Goal: Information Seeking & Learning: Learn about a topic

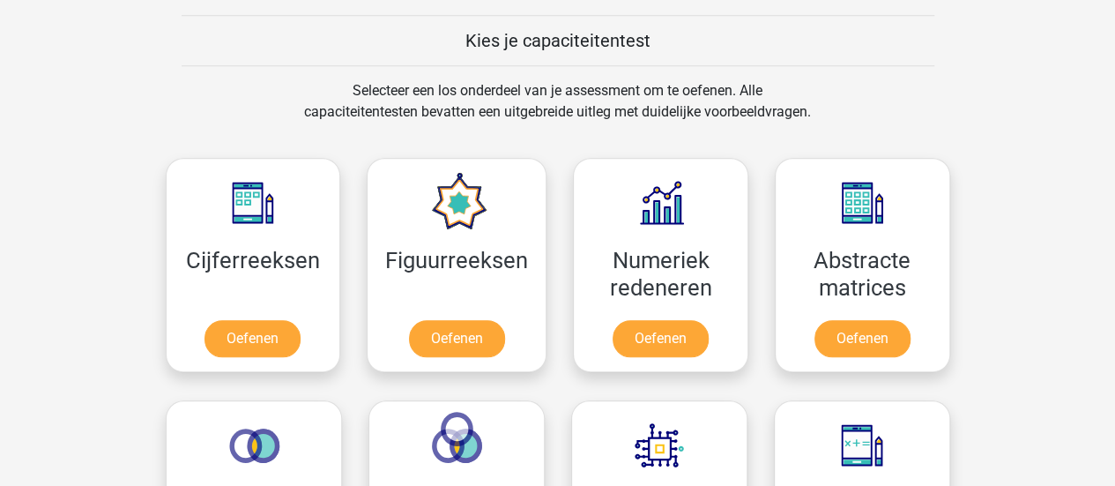
scroll to position [673, 0]
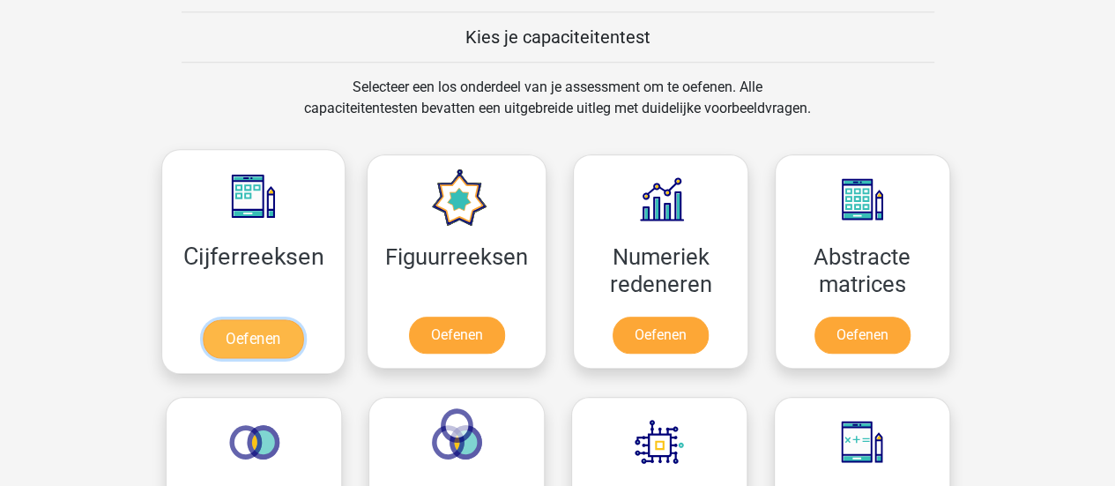
click at [252, 343] on link "Oefenen" at bounding box center [253, 338] width 101 height 39
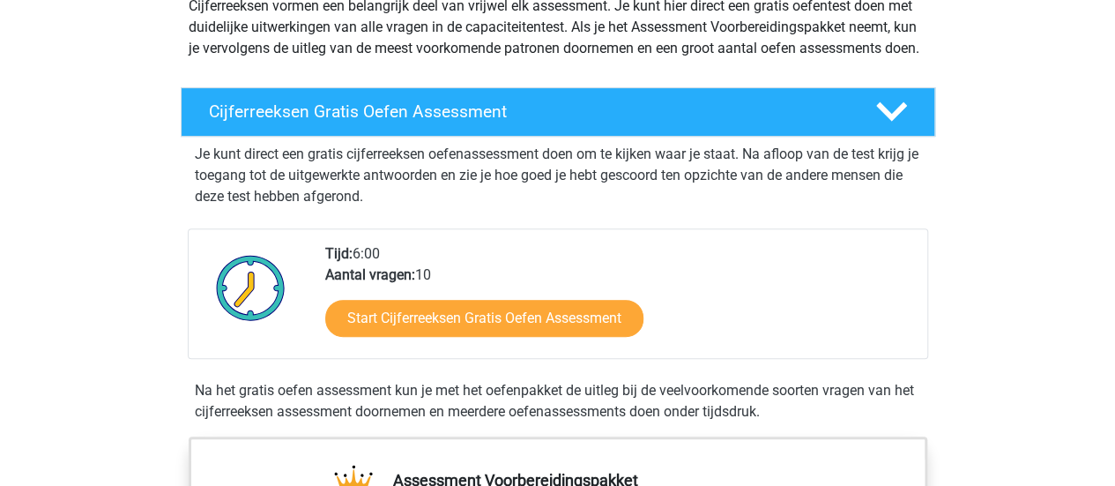
scroll to position [226, 0]
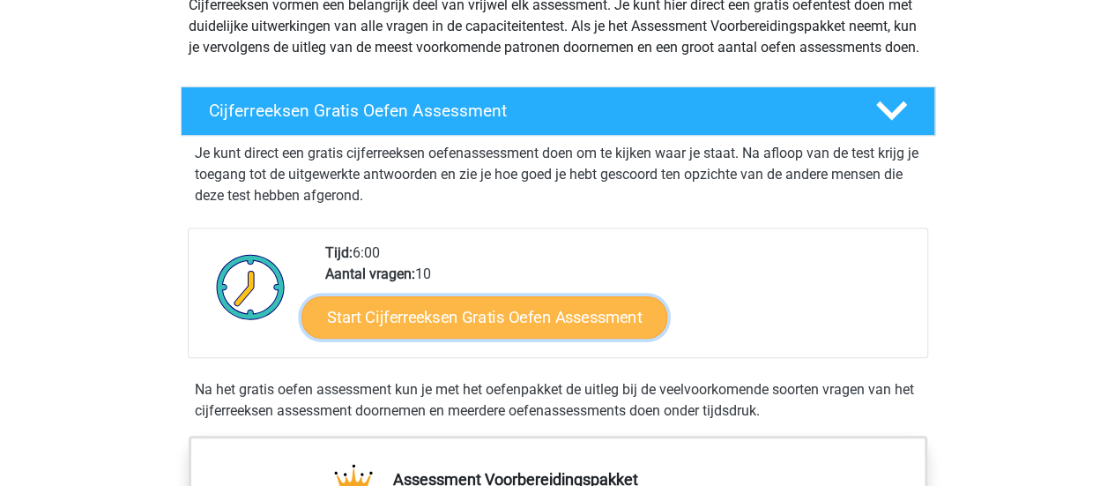
click at [559, 334] on link "Start Cijferreeksen Gratis Oefen Assessment" at bounding box center [485, 316] width 366 height 42
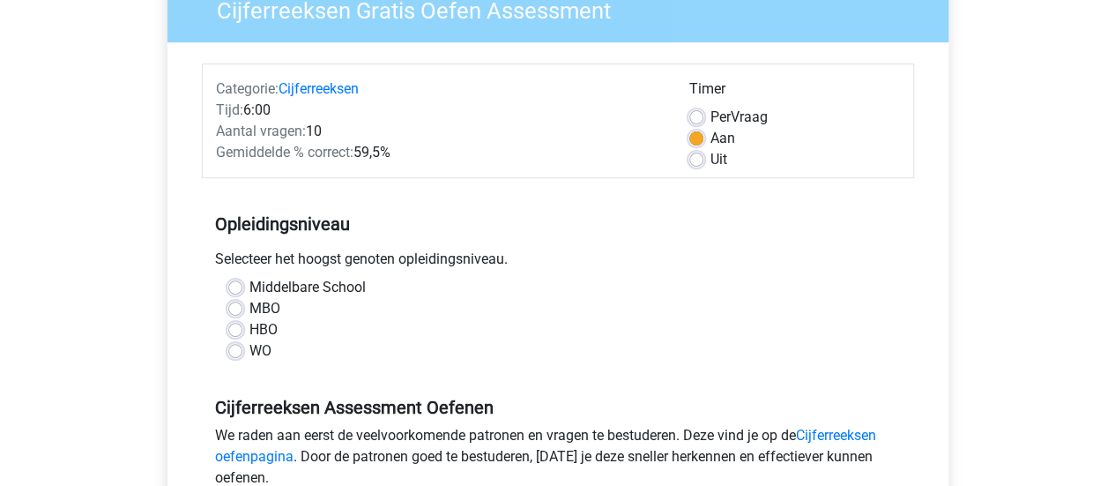
scroll to position [187, 0]
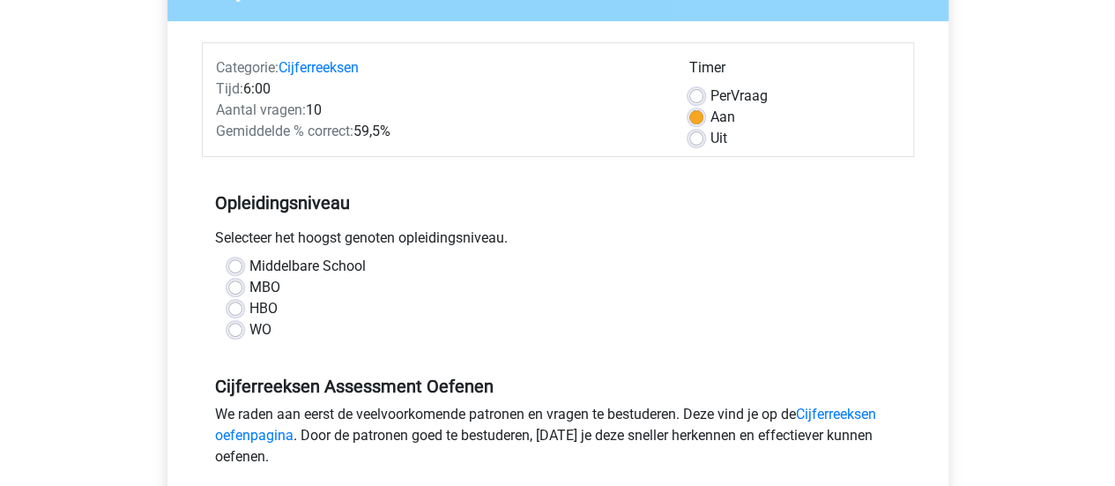
click at [266, 287] on label "MBO" at bounding box center [264, 287] width 31 height 21
click at [242, 287] on input "MBO" at bounding box center [235, 286] width 14 height 18
radio input "true"
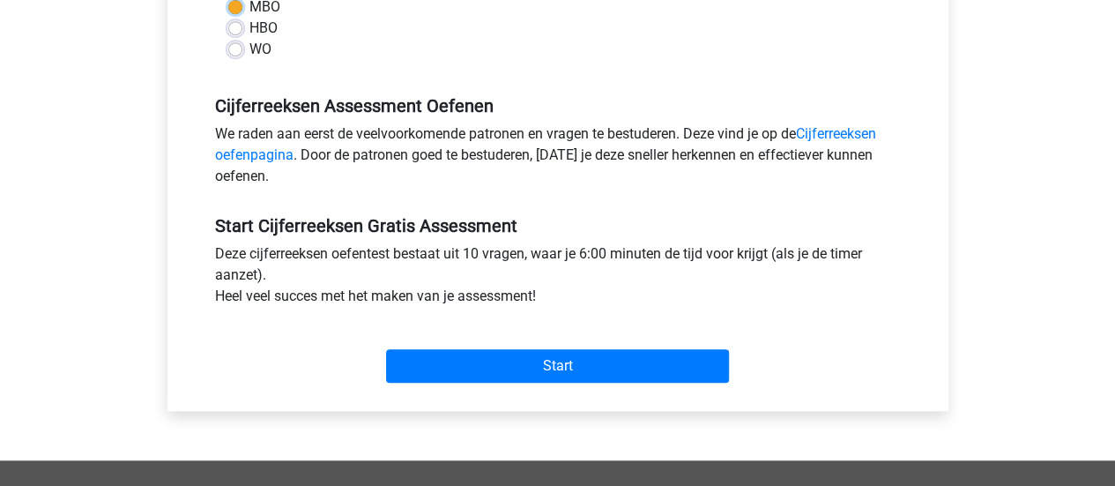
scroll to position [468, 0]
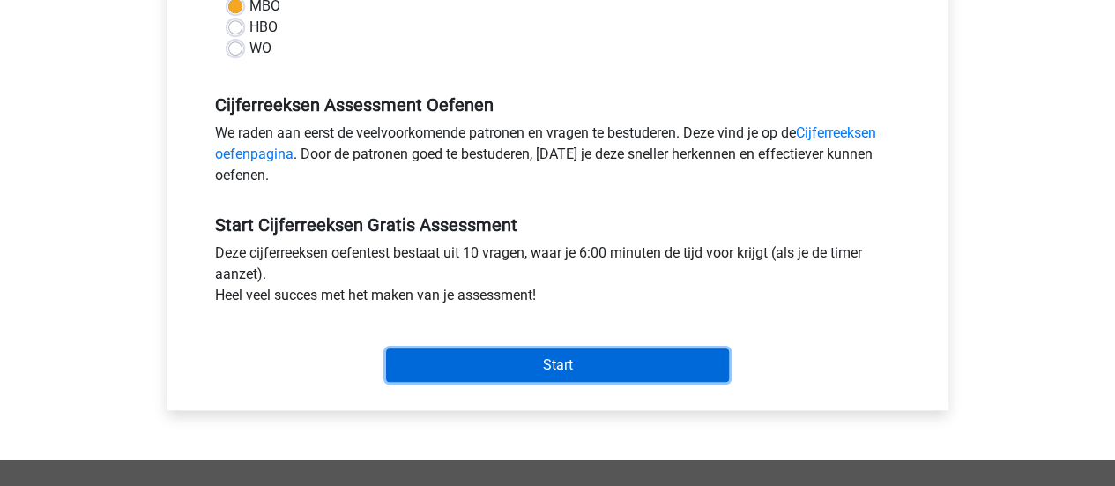
click at [523, 366] on input "Start" at bounding box center [557, 365] width 343 height 34
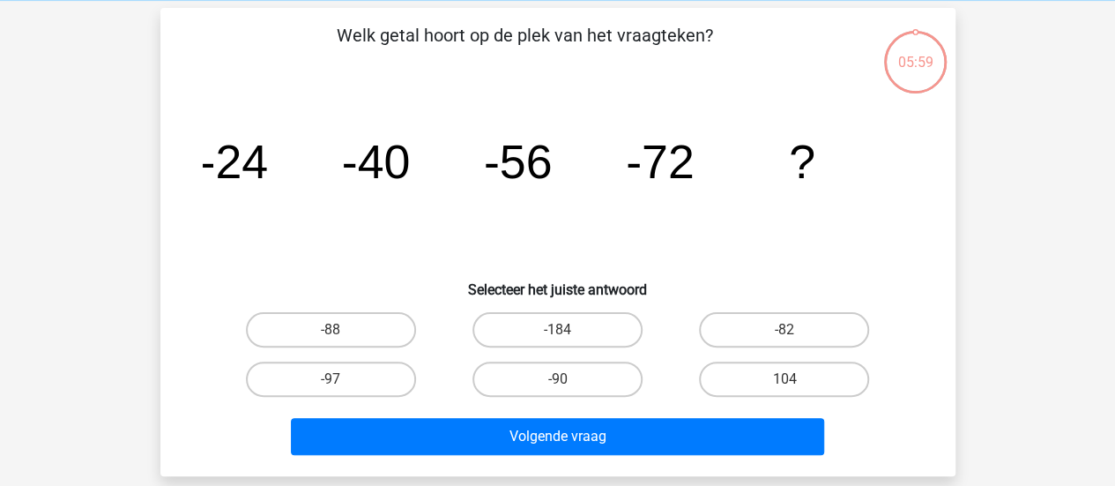
scroll to position [98, 0]
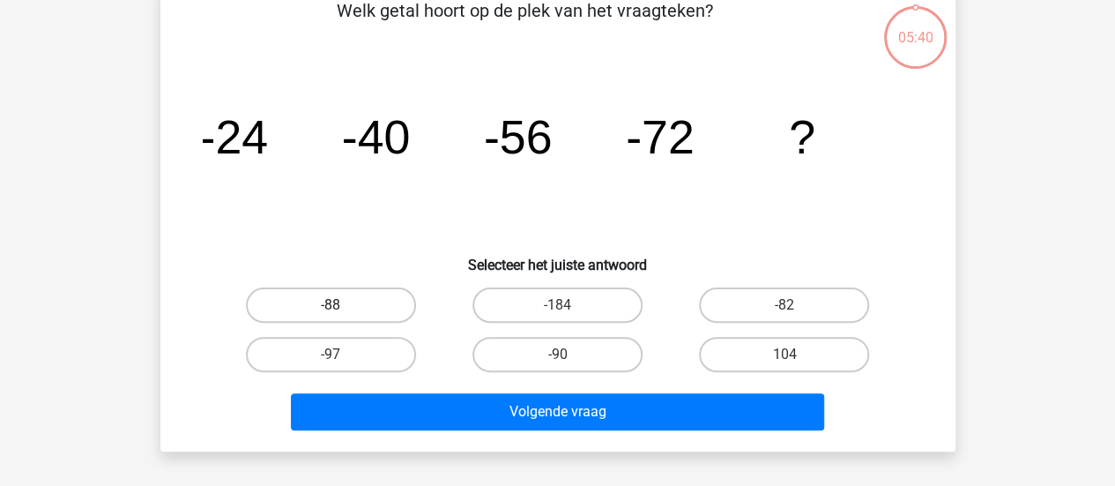
click at [362, 311] on label "-88" at bounding box center [331, 304] width 170 height 35
click at [342, 311] on input "-88" at bounding box center [336, 310] width 11 height 11
radio input "true"
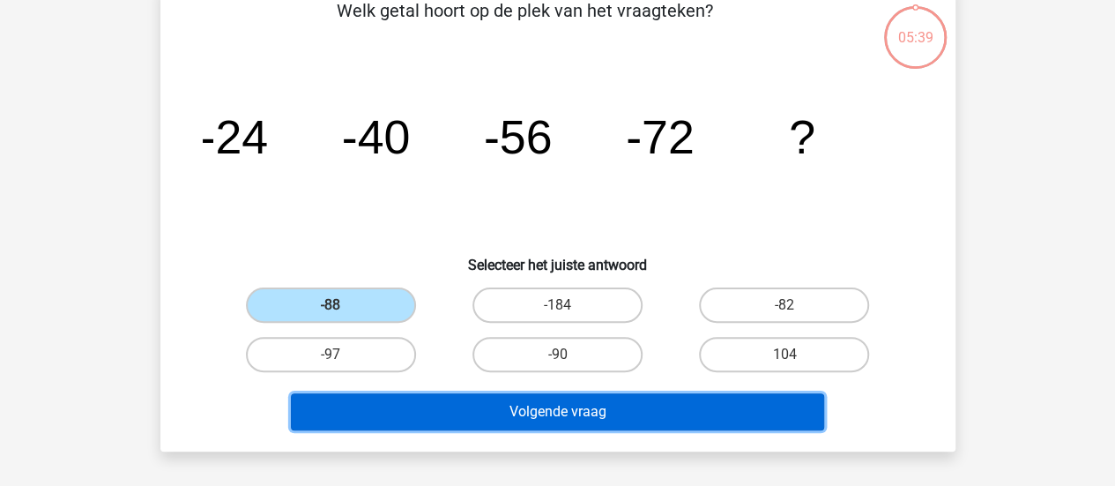
click at [541, 415] on button "Volgende vraag" at bounding box center [557, 411] width 533 height 37
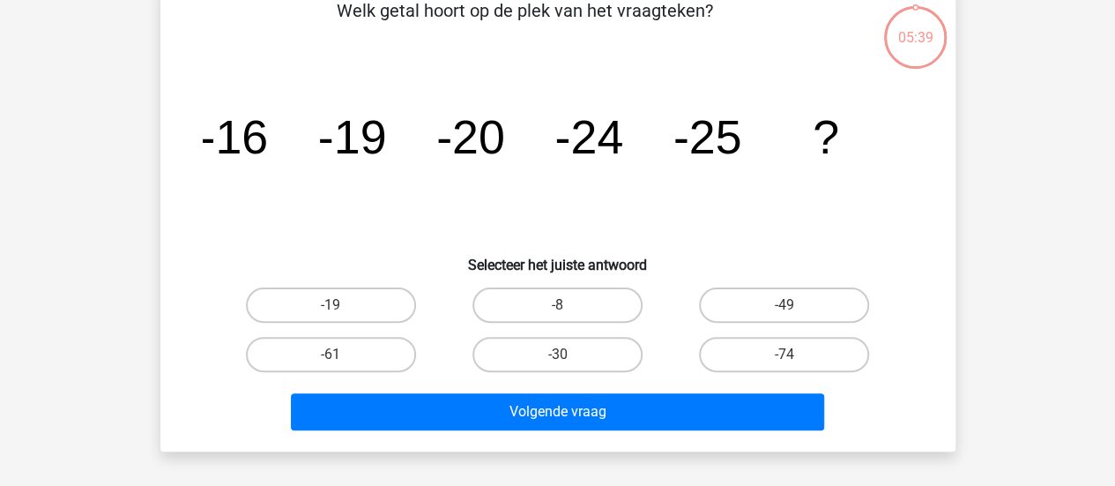
scroll to position [81, 0]
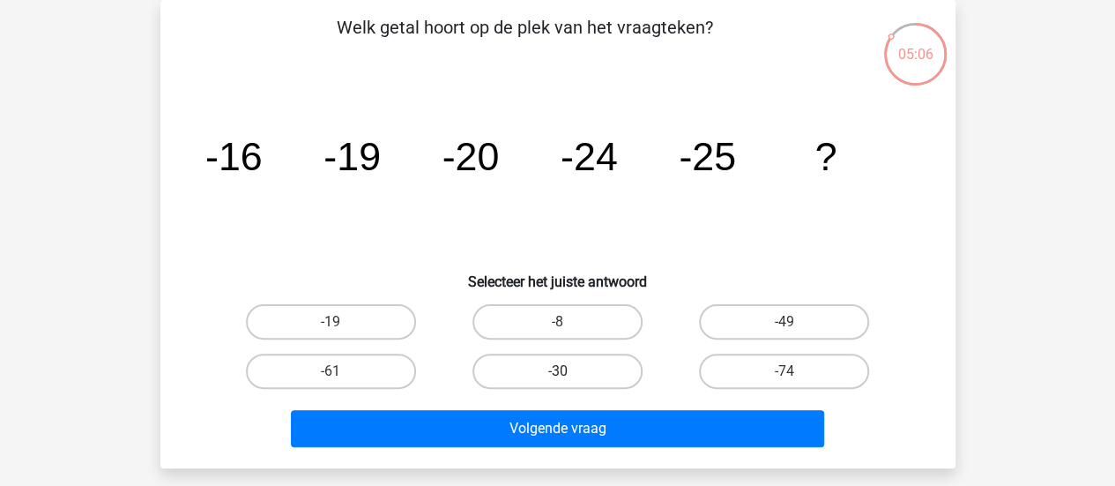
click at [580, 375] on label "-30" at bounding box center [558, 371] width 170 height 35
click at [569, 375] on input "-30" at bounding box center [562, 376] width 11 height 11
radio input "true"
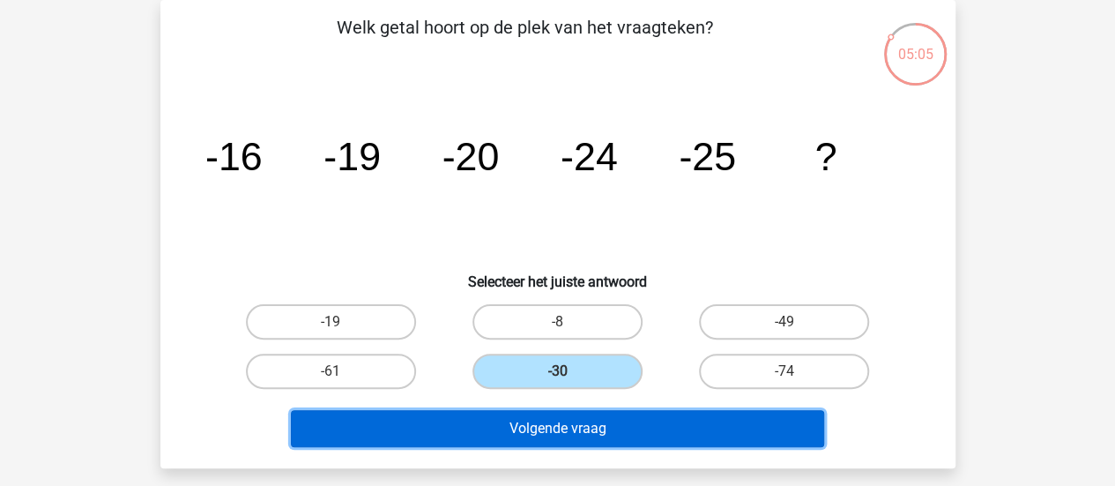
click at [565, 424] on button "Volgende vraag" at bounding box center [557, 428] width 533 height 37
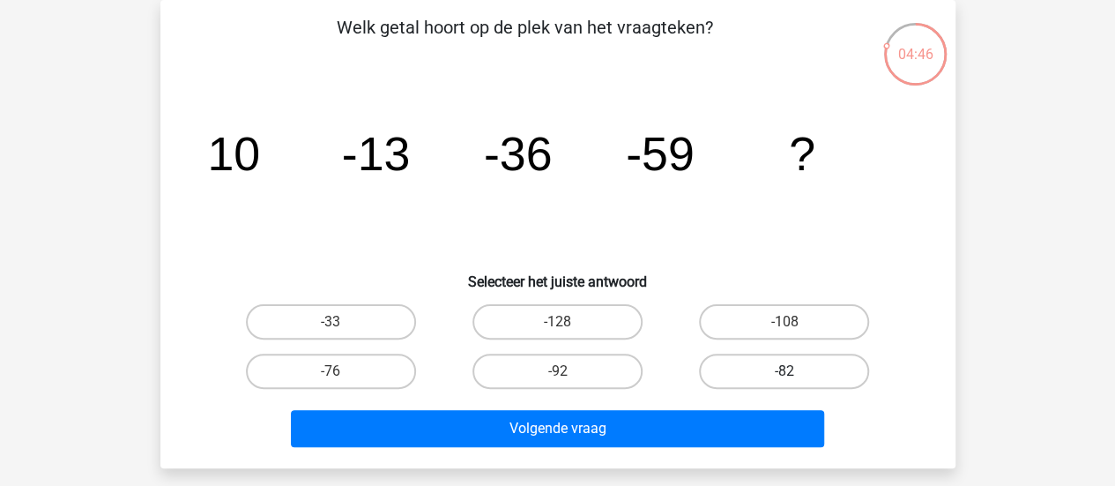
click at [723, 368] on label "-82" at bounding box center [784, 371] width 170 height 35
click at [785, 371] on input "-82" at bounding box center [790, 376] width 11 height 11
radio input "true"
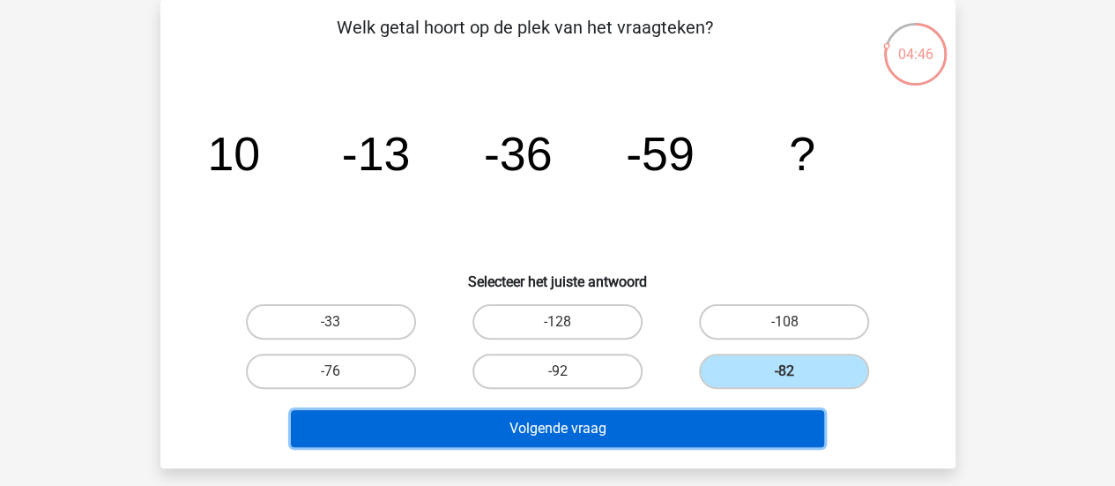
click at [621, 424] on button "Volgende vraag" at bounding box center [557, 428] width 533 height 37
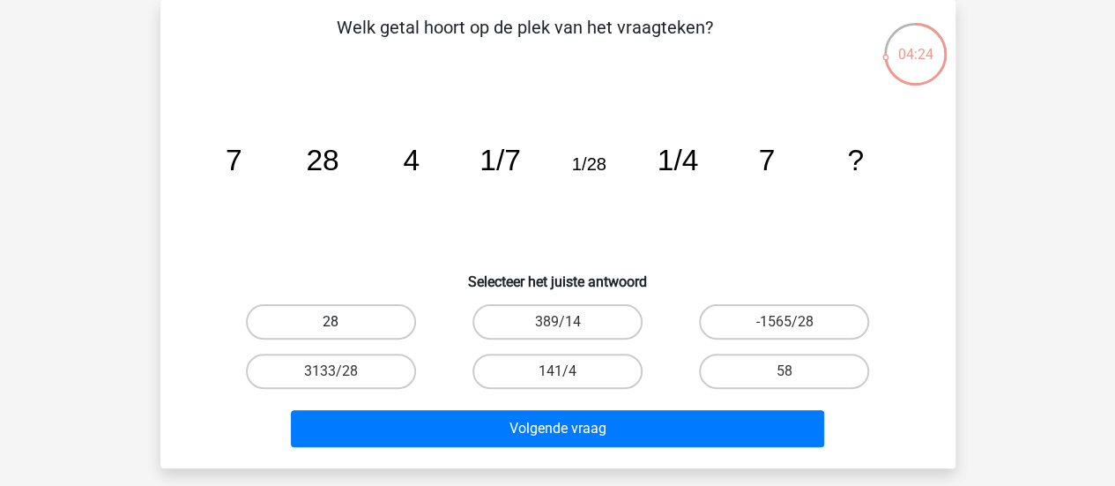
click at [348, 318] on label "28" at bounding box center [331, 321] width 170 height 35
click at [342, 322] on input "28" at bounding box center [336, 327] width 11 height 11
radio input "true"
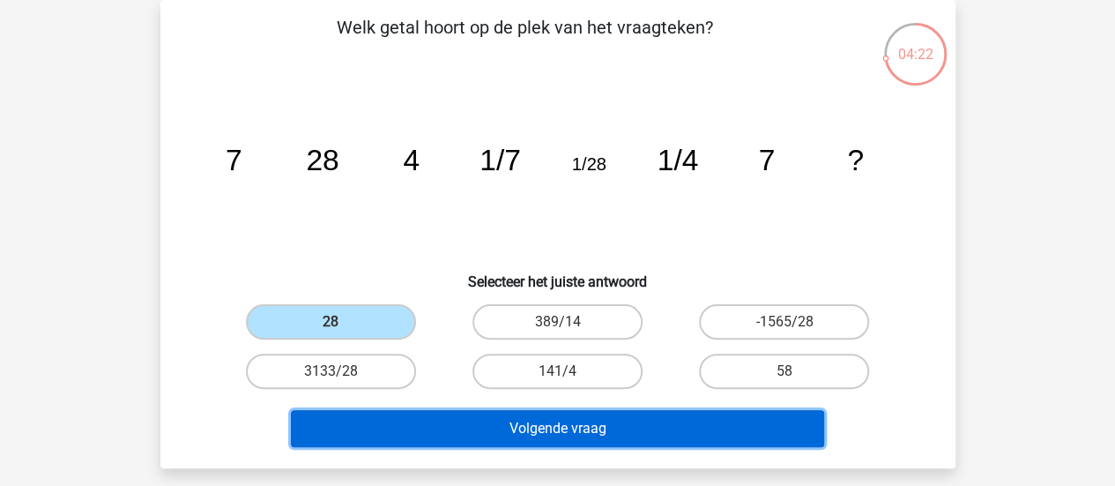
click at [545, 434] on button "Volgende vraag" at bounding box center [557, 428] width 533 height 37
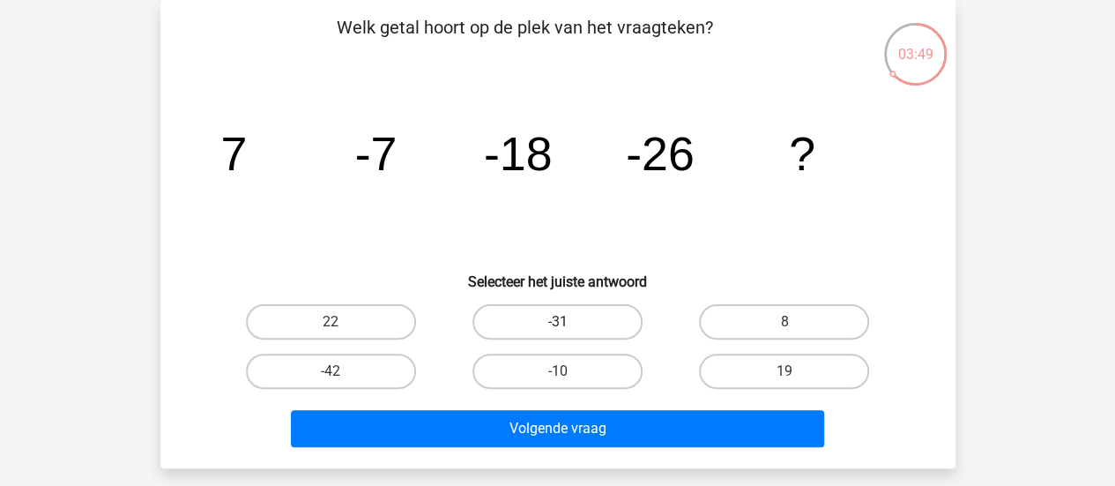
click at [544, 332] on label "-31" at bounding box center [558, 321] width 170 height 35
click at [557, 332] on input "-31" at bounding box center [562, 327] width 11 height 11
radio input "true"
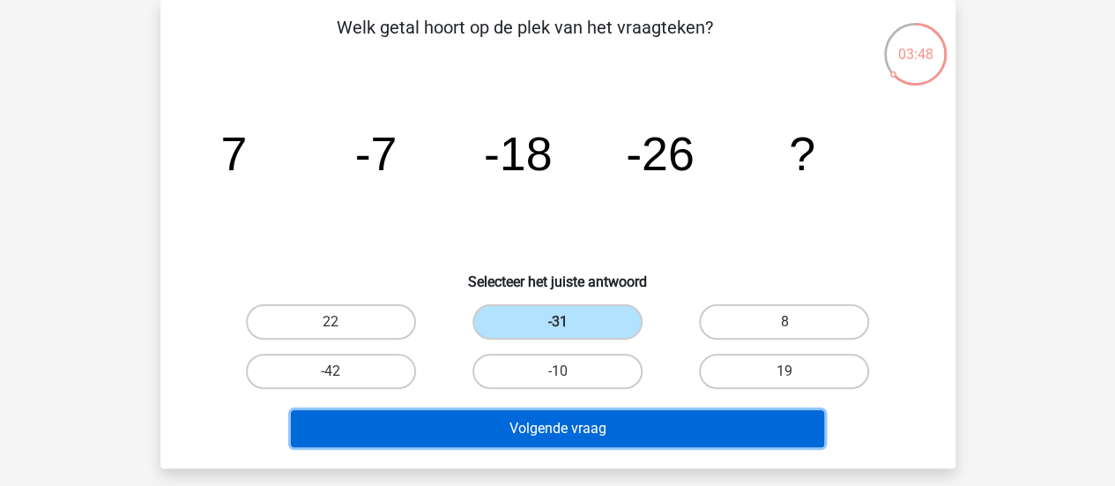
click at [537, 423] on button "Volgende vraag" at bounding box center [557, 428] width 533 height 37
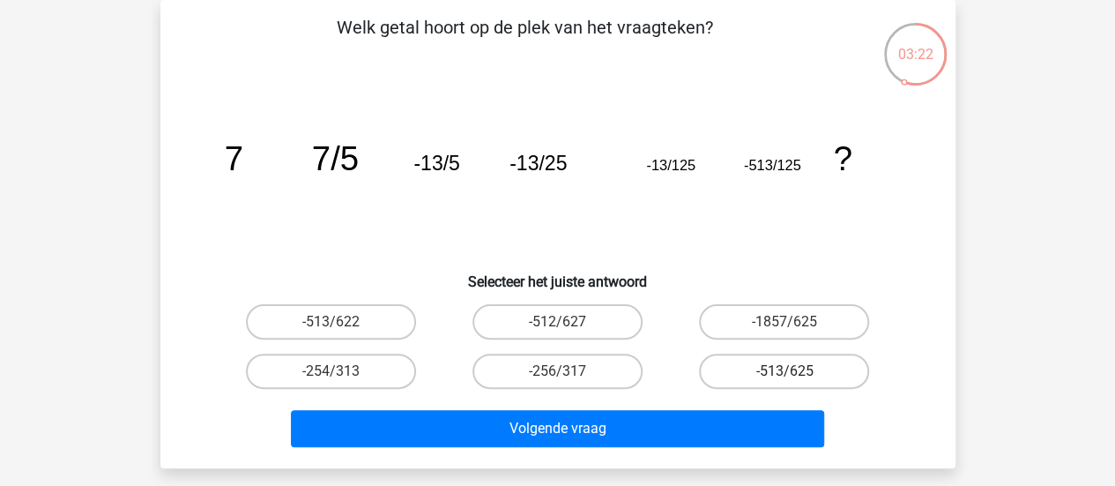
click at [754, 366] on label "-513/625" at bounding box center [784, 371] width 170 height 35
click at [785, 371] on input "-513/625" at bounding box center [790, 376] width 11 height 11
radio input "true"
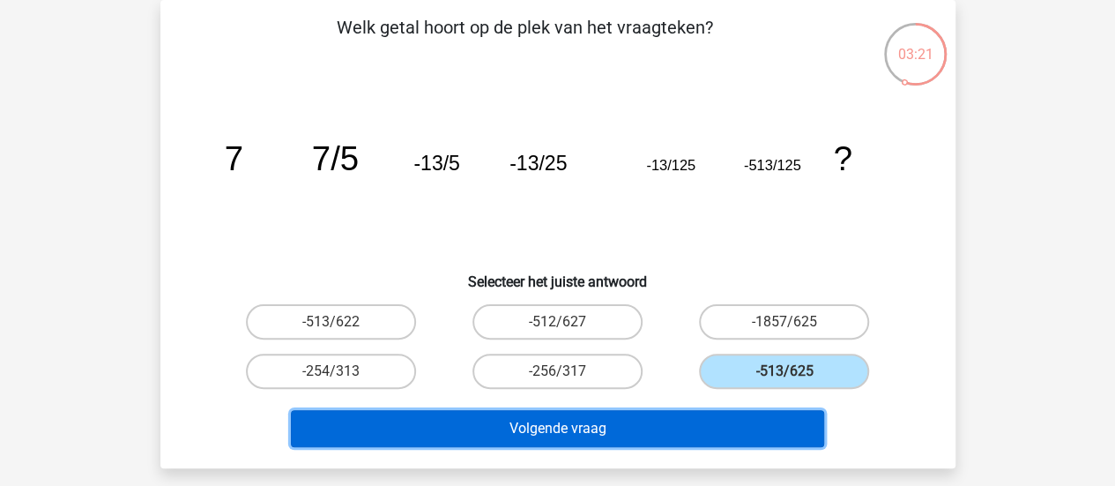
click at [629, 419] on button "Volgende vraag" at bounding box center [557, 428] width 533 height 37
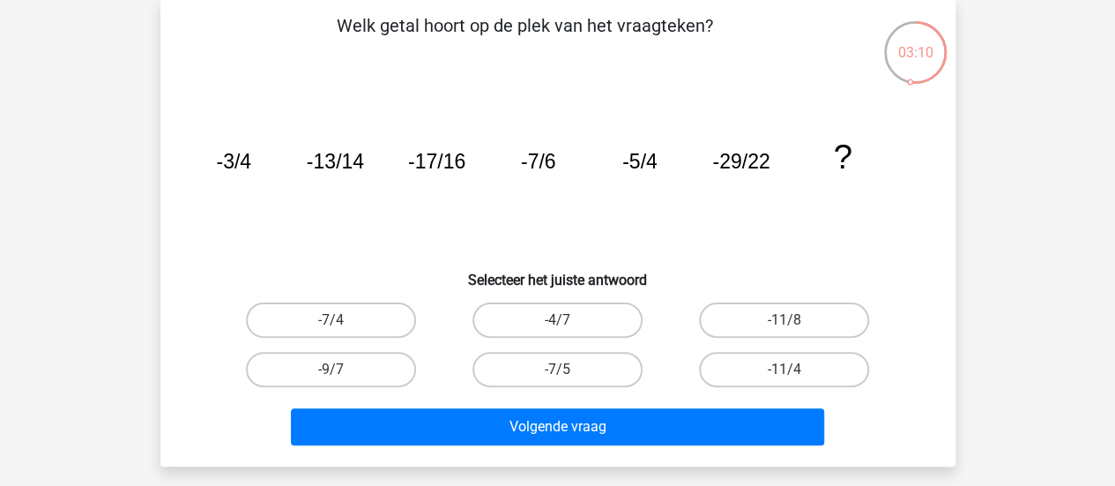
scroll to position [82, 0]
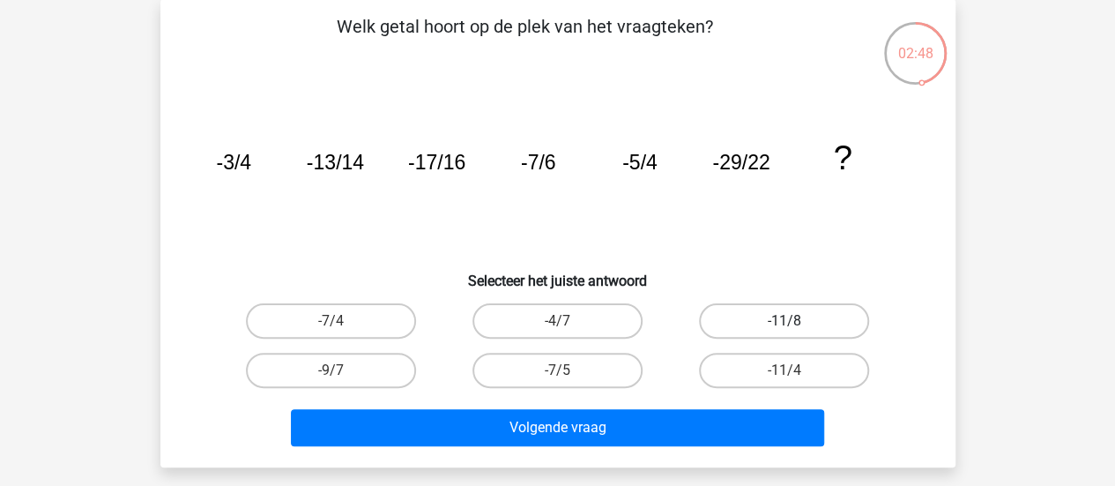
click at [755, 315] on label "-11/8" at bounding box center [784, 320] width 170 height 35
click at [785, 321] on input "-11/8" at bounding box center [790, 326] width 11 height 11
radio input "true"
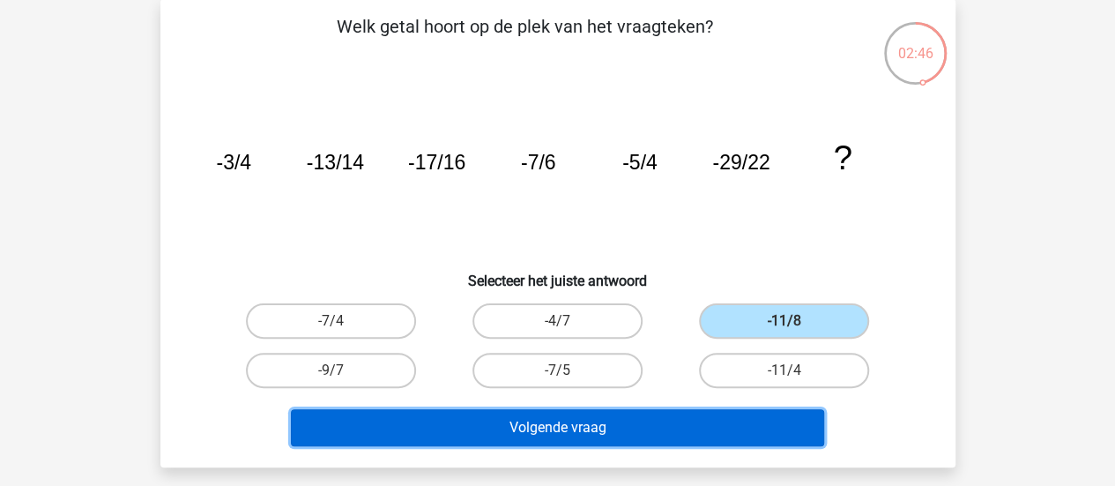
click at [612, 422] on button "Volgende vraag" at bounding box center [557, 427] width 533 height 37
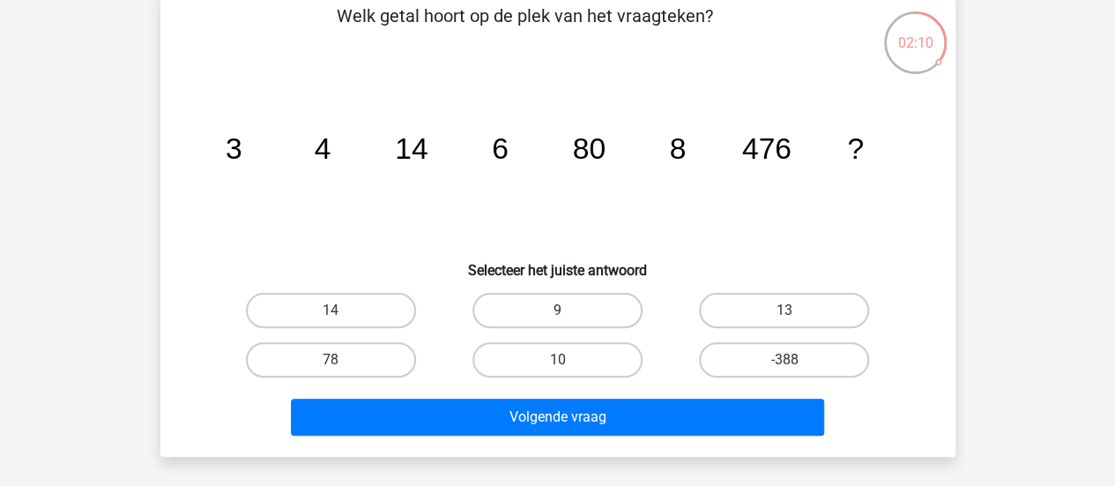
scroll to position [93, 0]
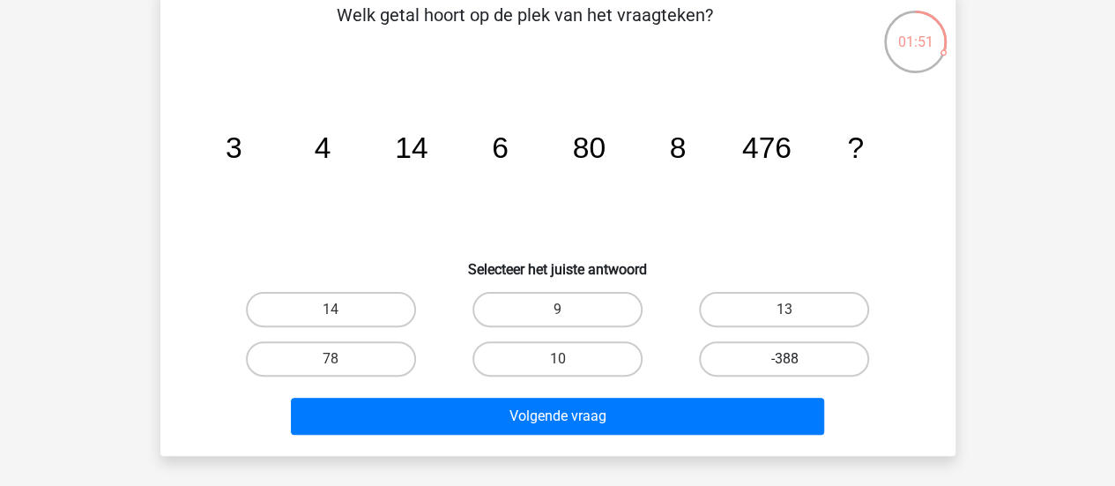
click at [755, 346] on label "-388" at bounding box center [784, 358] width 170 height 35
click at [785, 359] on input "-388" at bounding box center [790, 364] width 11 height 11
radio input "true"
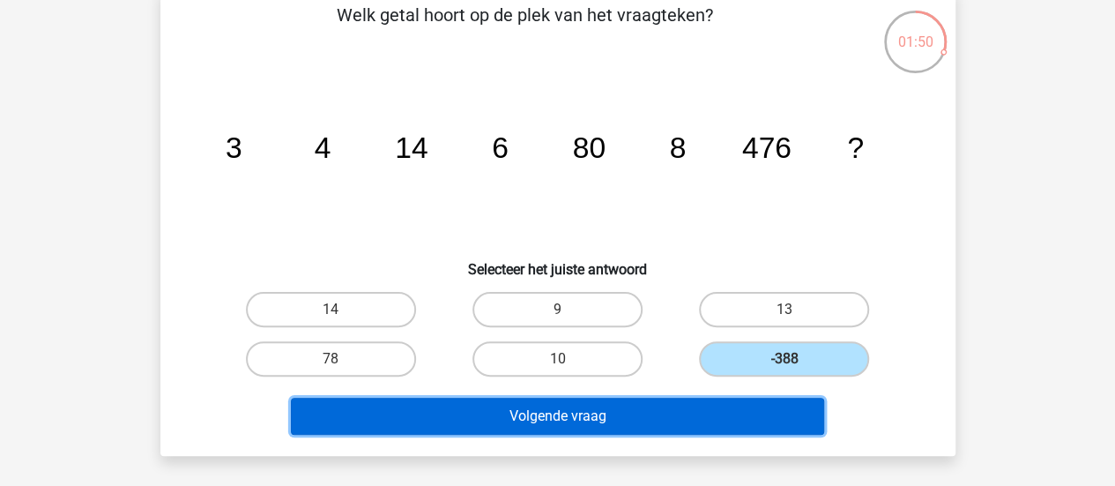
click at [652, 420] on button "Volgende vraag" at bounding box center [557, 416] width 533 height 37
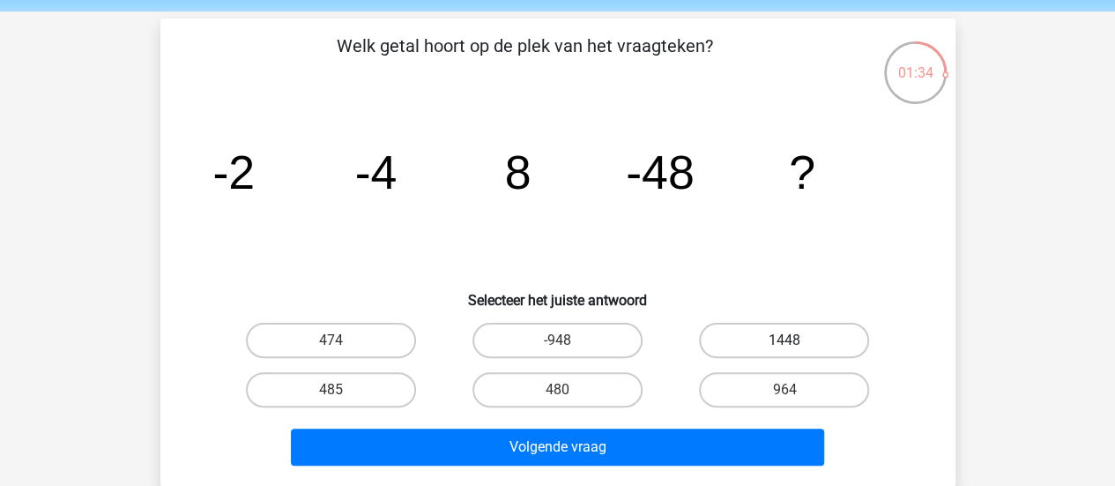
scroll to position [63, 0]
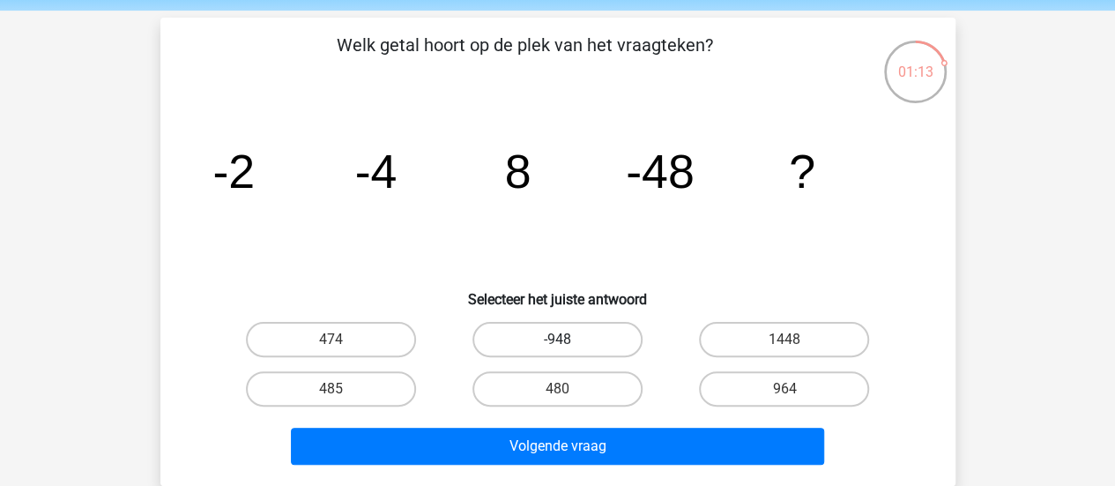
click at [583, 341] on label "-948" at bounding box center [558, 339] width 170 height 35
click at [569, 341] on input "-948" at bounding box center [562, 344] width 11 height 11
radio input "true"
click at [594, 394] on label "480" at bounding box center [558, 388] width 170 height 35
click at [569, 394] on input "480" at bounding box center [562, 394] width 11 height 11
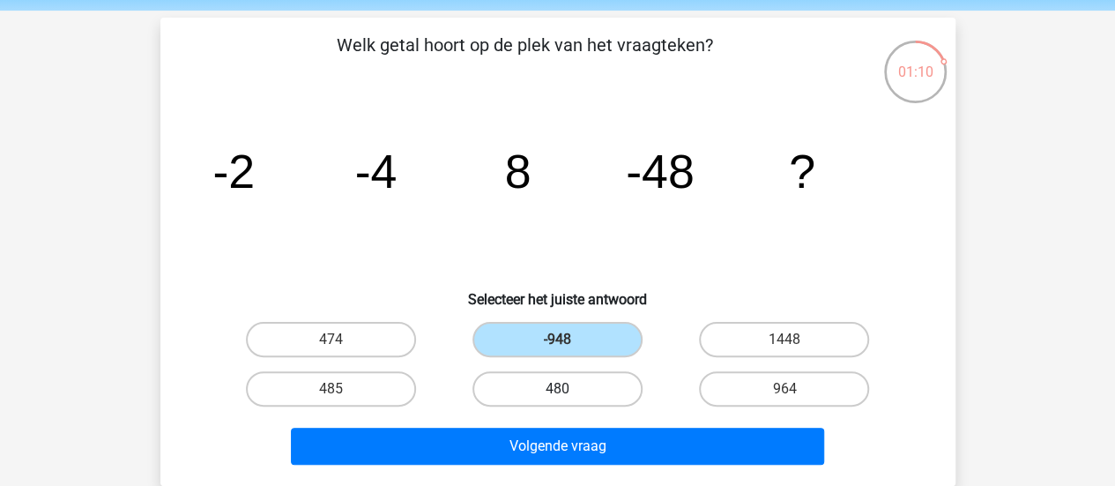
radio input "true"
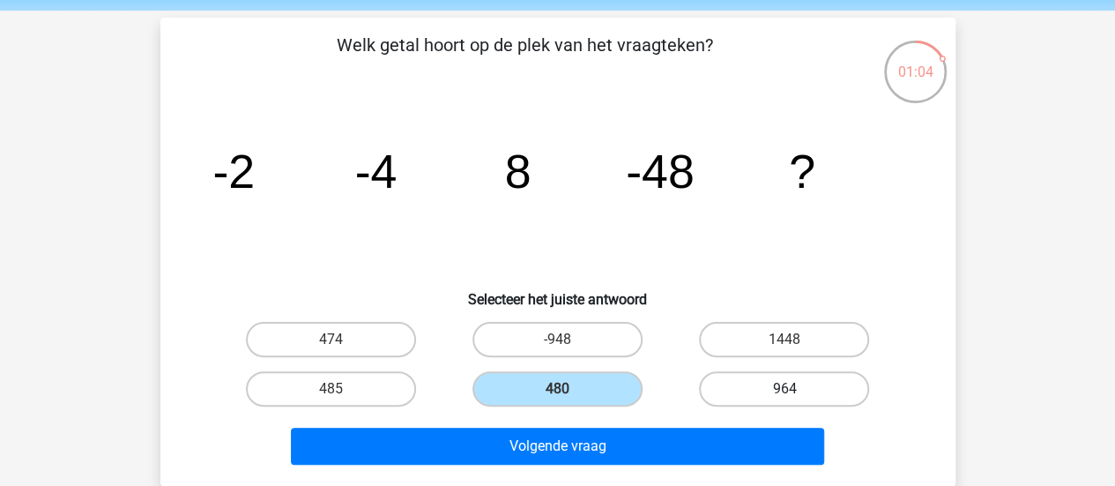
click at [773, 384] on label "964" at bounding box center [784, 388] width 170 height 35
click at [785, 389] on input "964" at bounding box center [790, 394] width 11 height 11
radio input "true"
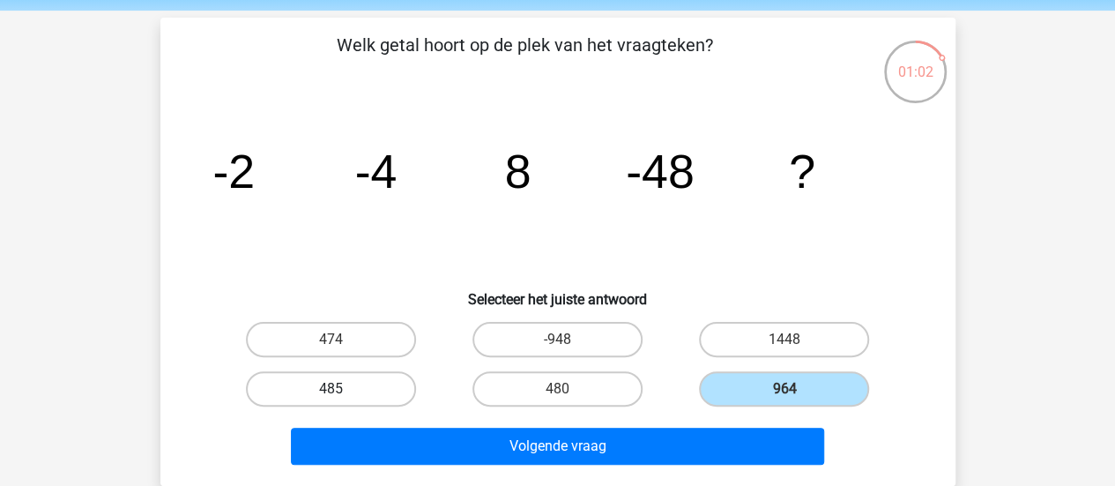
click at [335, 384] on label "485" at bounding box center [331, 388] width 170 height 35
click at [335, 389] on input "485" at bounding box center [336, 394] width 11 height 11
radio input "true"
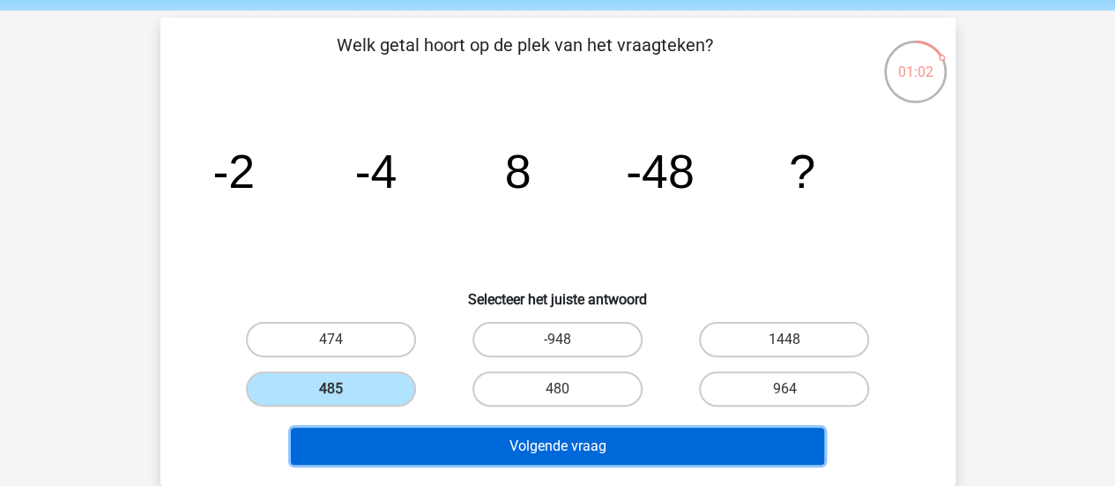
click at [443, 443] on button "Volgende vraag" at bounding box center [557, 446] width 533 height 37
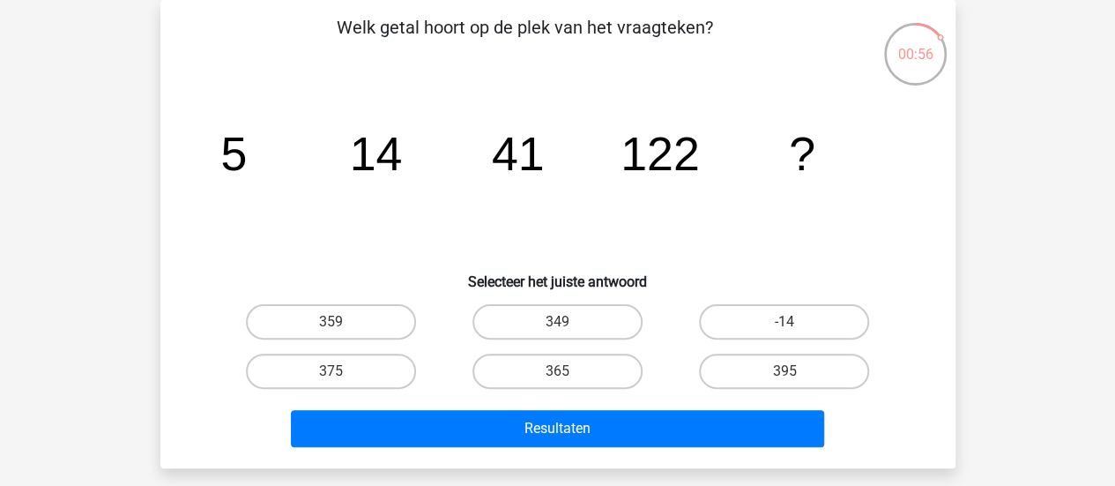
scroll to position [101, 0]
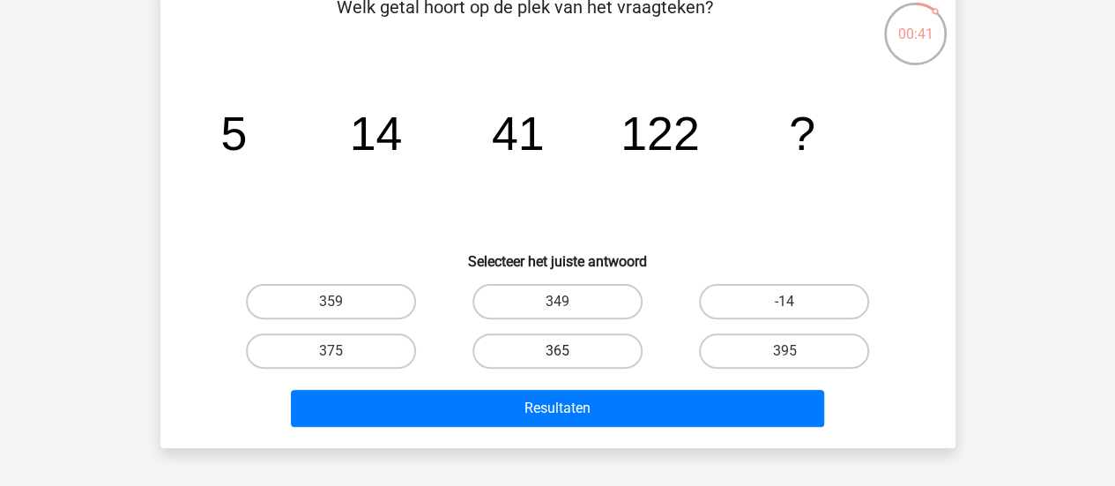
click at [575, 350] on label "365" at bounding box center [558, 350] width 170 height 35
click at [569, 351] on input "365" at bounding box center [562, 356] width 11 height 11
radio input "true"
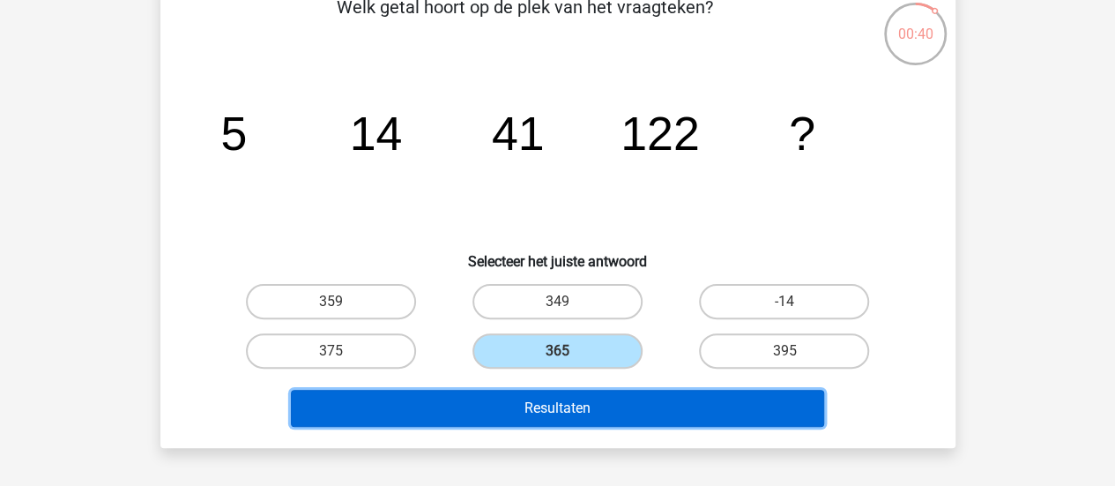
click at [574, 399] on button "Resultaten" at bounding box center [557, 408] width 533 height 37
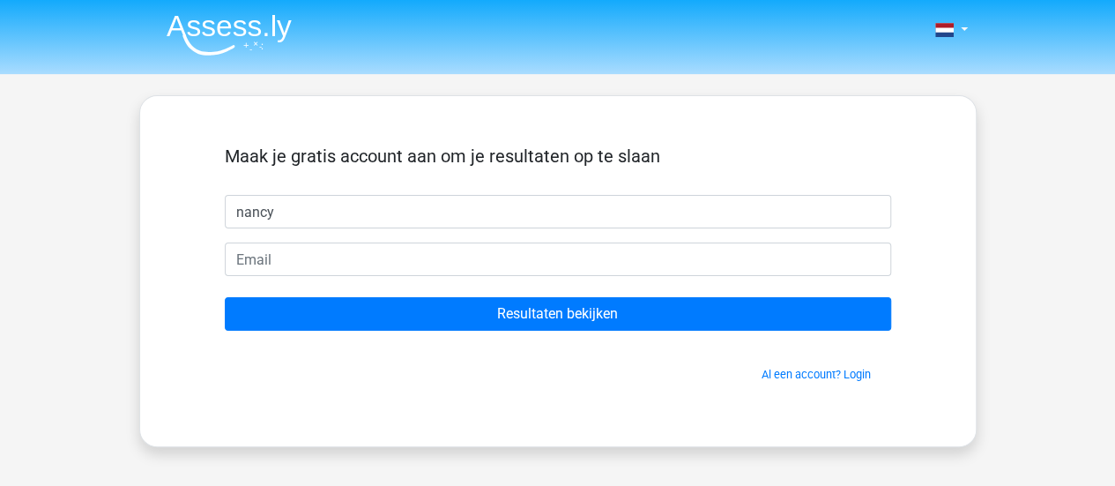
type input "nancy"
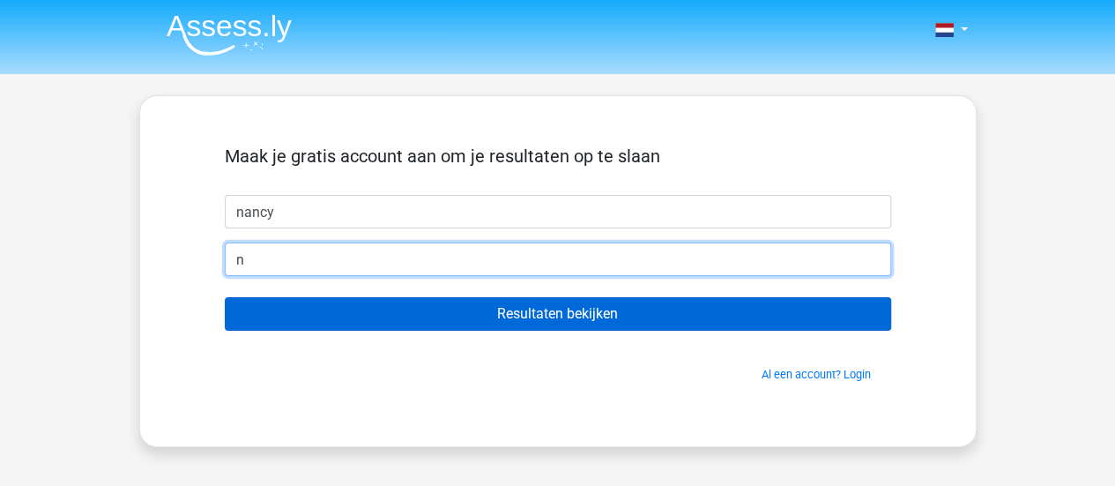
type input "nancy.van.maanen@ced.nl"
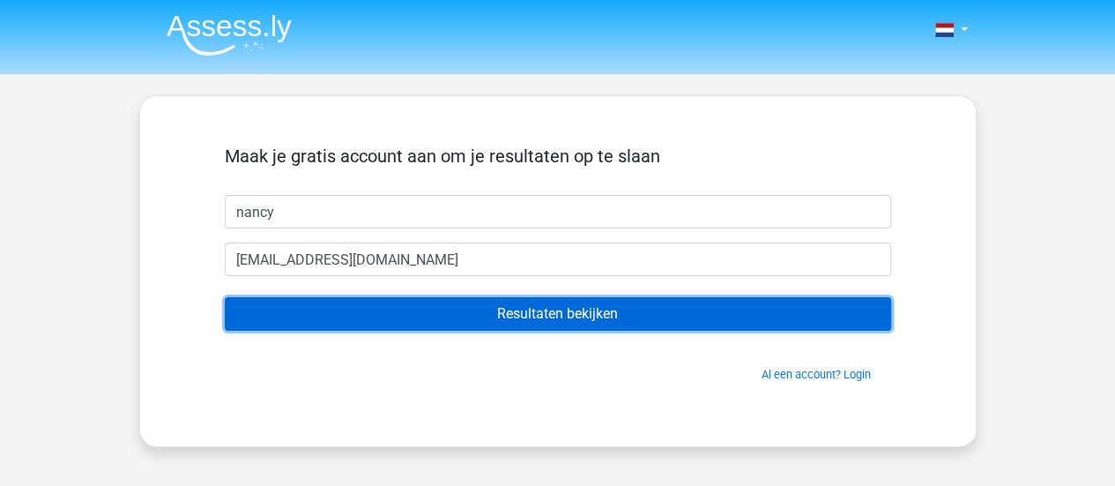
click at [518, 309] on input "Resultaten bekijken" at bounding box center [558, 314] width 666 height 34
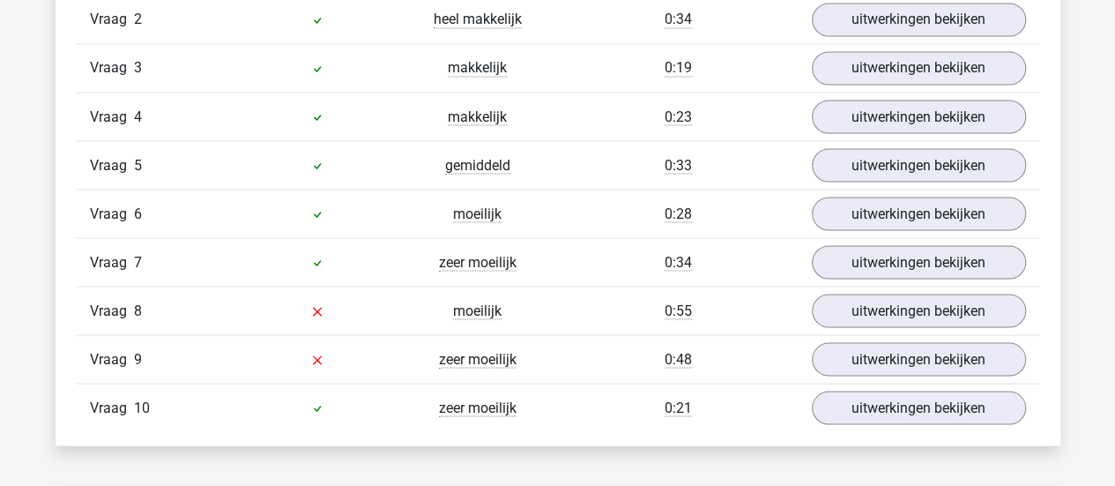
scroll to position [1574, 0]
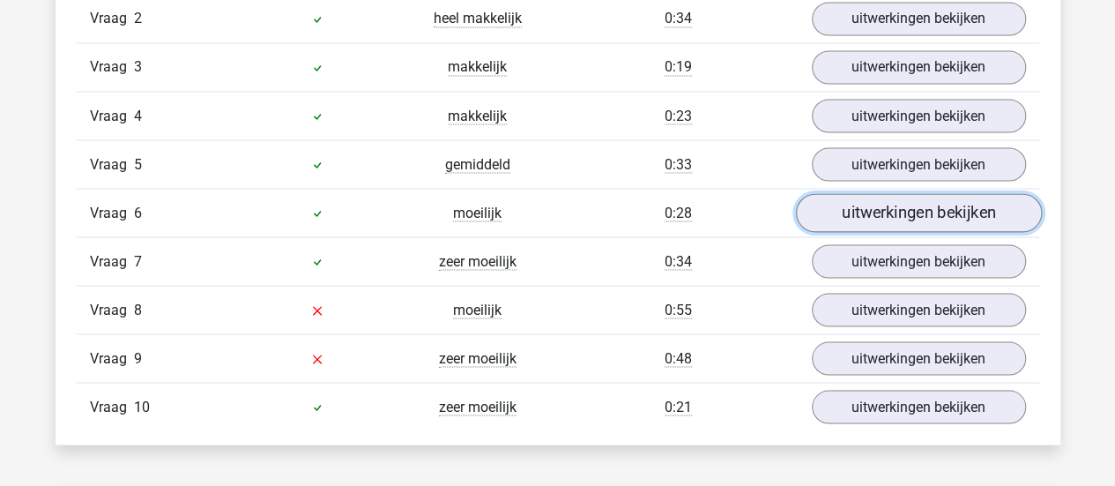
click at [896, 208] on link "uitwerkingen bekijken" at bounding box center [918, 212] width 246 height 39
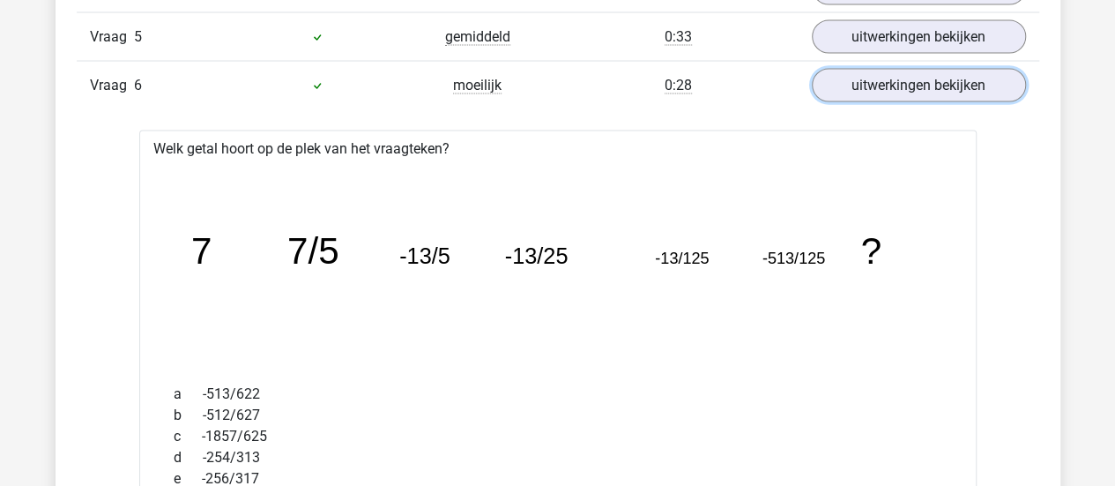
scroll to position [1674, 0]
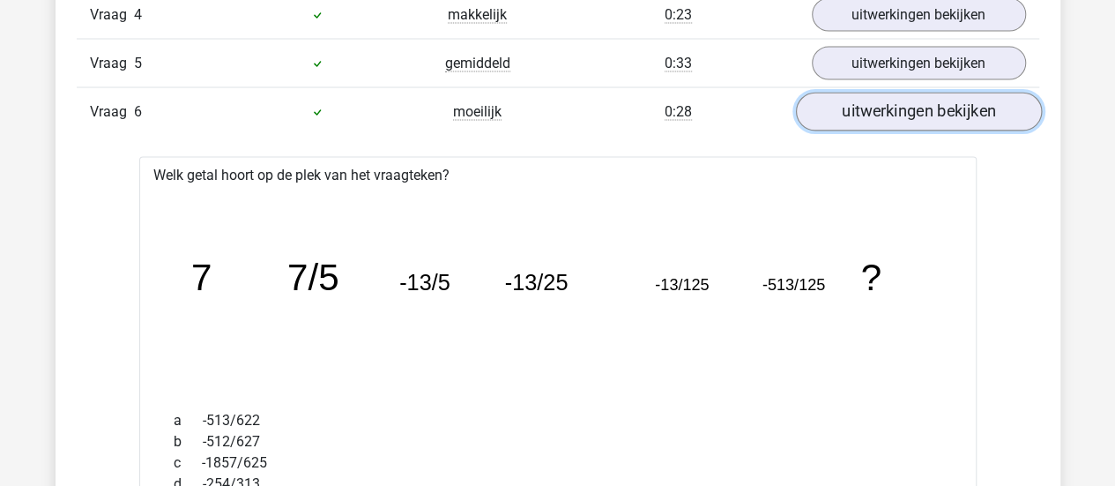
click at [896, 106] on link "uitwerkingen bekijken" at bounding box center [918, 112] width 246 height 39
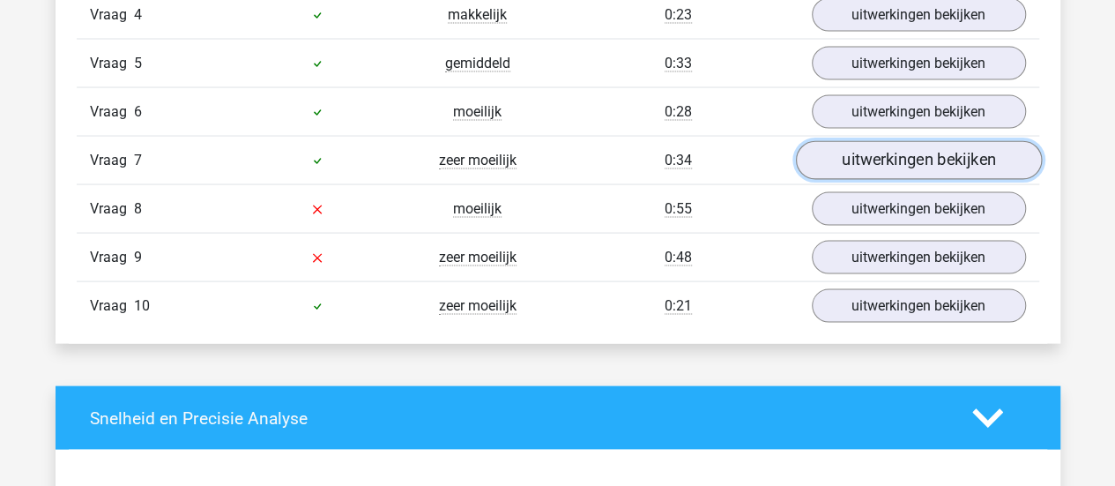
click at [896, 159] on link "uitwerkingen bekijken" at bounding box center [918, 160] width 246 height 39
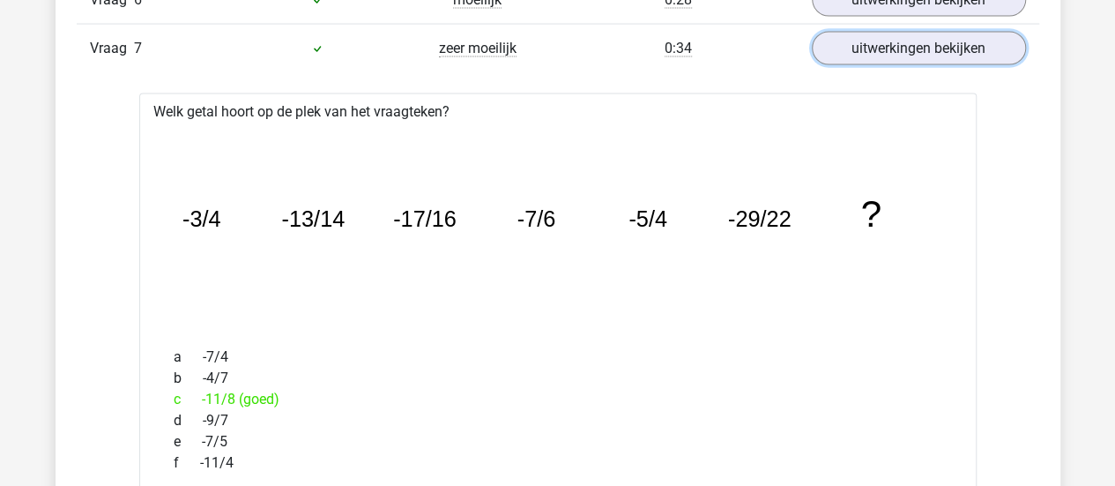
scroll to position [1787, 0]
click at [914, 44] on link "uitwerkingen bekijken" at bounding box center [918, 47] width 246 height 39
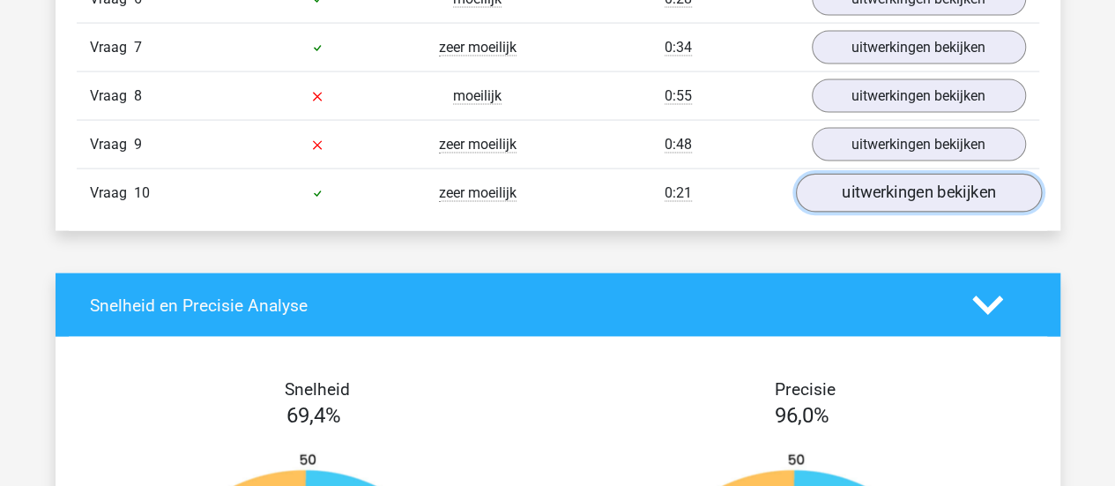
click at [910, 190] on link "uitwerkingen bekijken" at bounding box center [918, 193] width 246 height 39
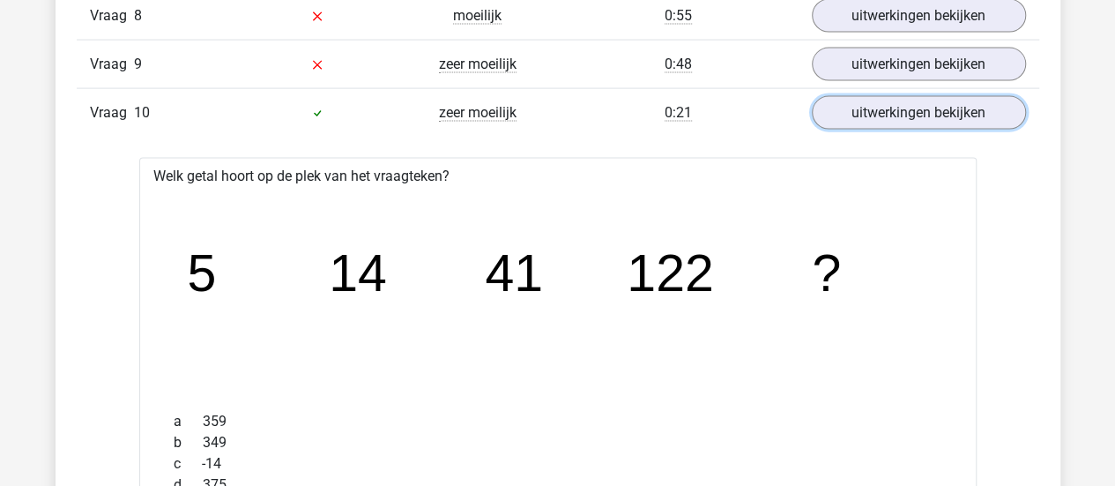
scroll to position [1866, 0]
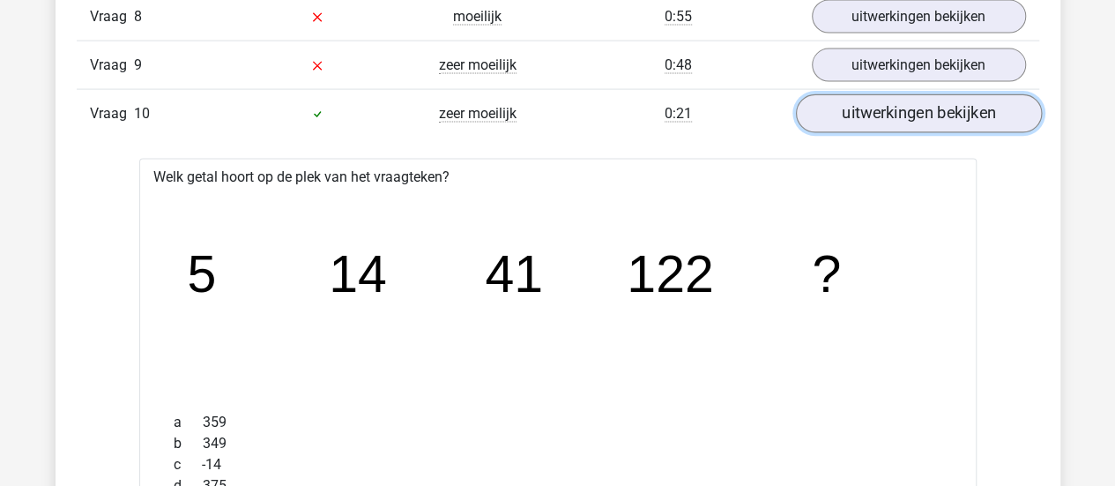
click at [931, 103] on link "uitwerkingen bekijken" at bounding box center [918, 113] width 246 height 39
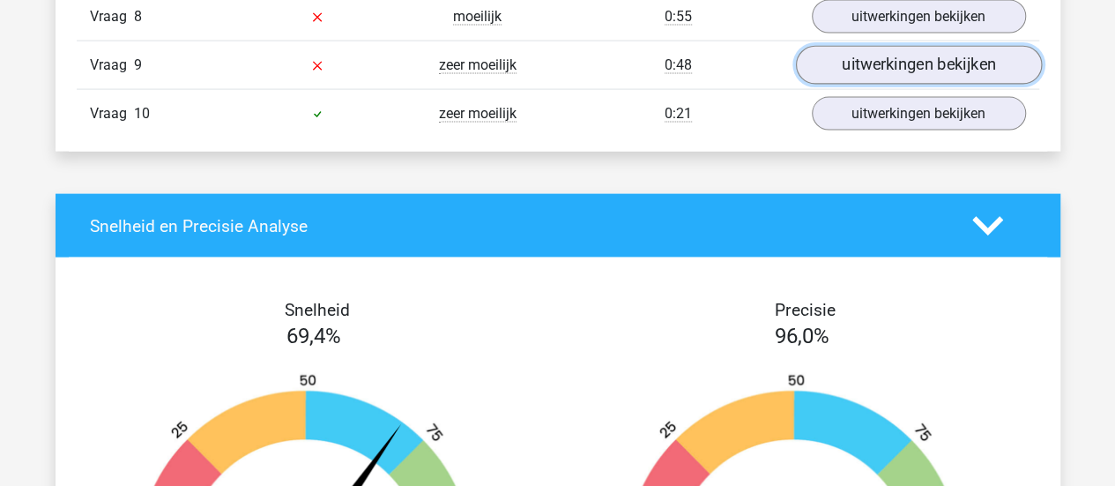
click at [931, 56] on link "uitwerkingen bekijken" at bounding box center [918, 65] width 246 height 39
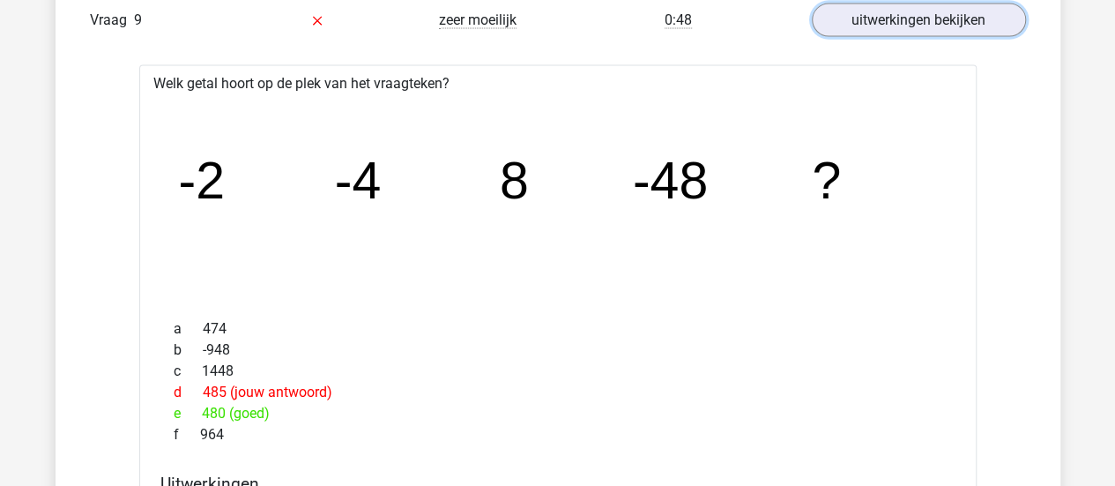
scroll to position [1888, 0]
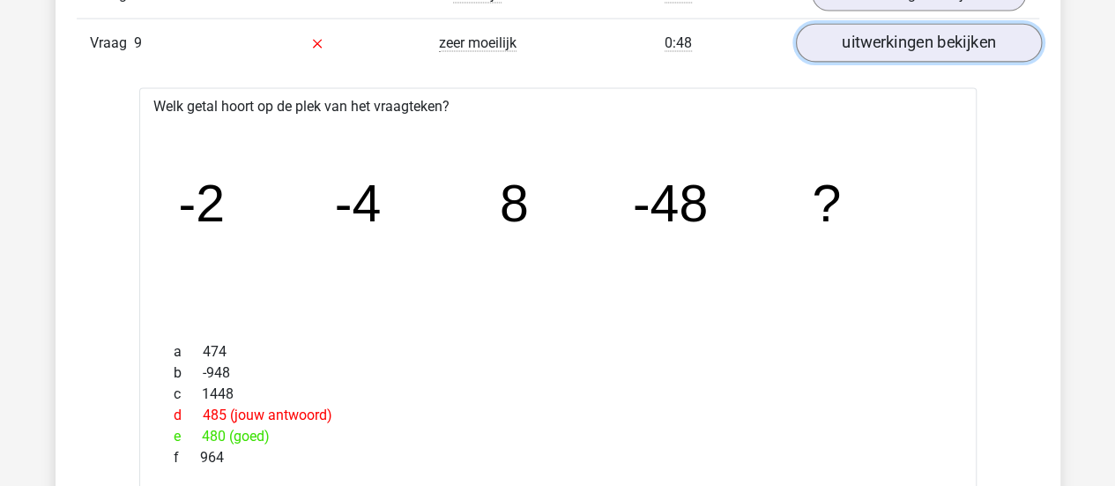
click at [919, 31] on link "uitwerkingen bekijken" at bounding box center [918, 43] width 246 height 39
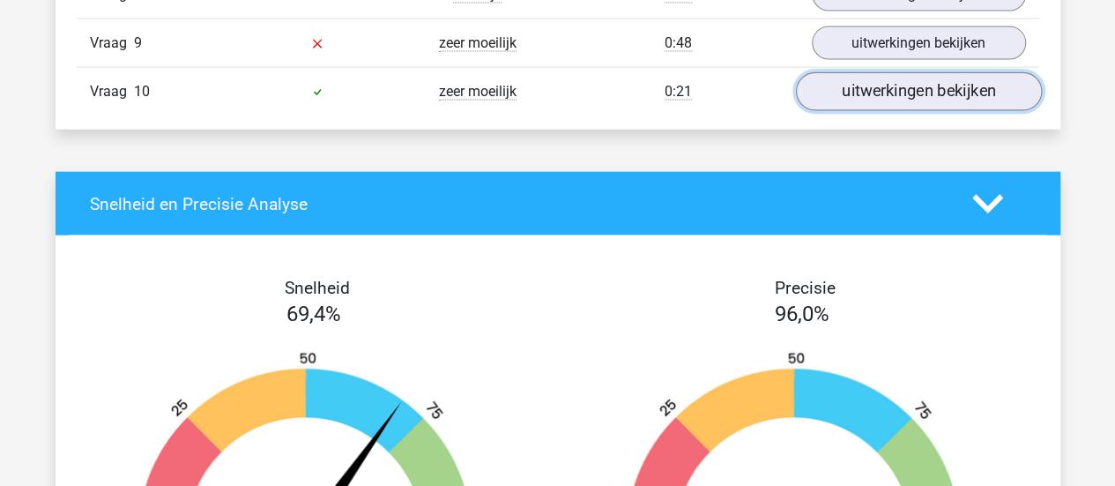
click at [899, 78] on link "uitwerkingen bekijken" at bounding box center [918, 91] width 246 height 39
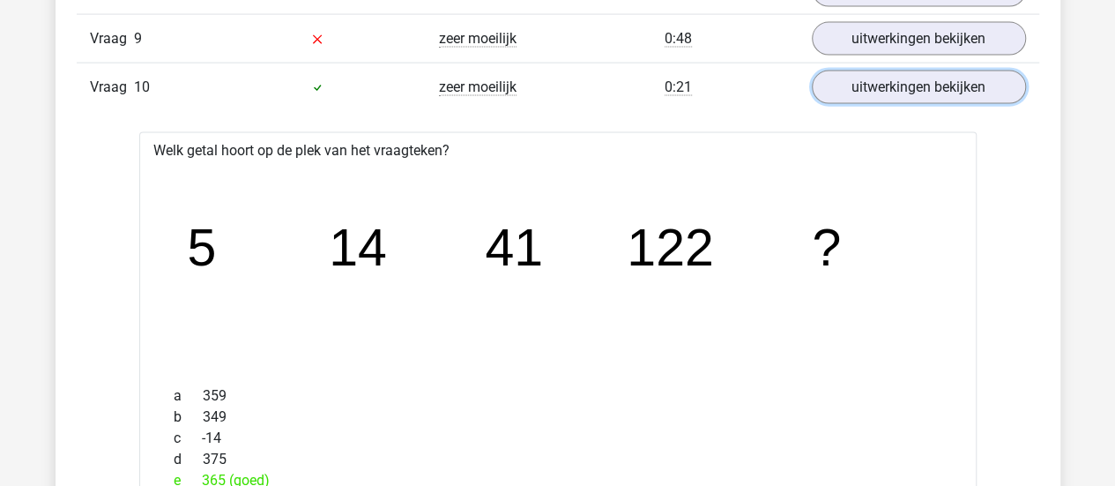
scroll to position [1892, 0]
click at [894, 81] on link "uitwerkingen bekijken" at bounding box center [918, 88] width 246 height 39
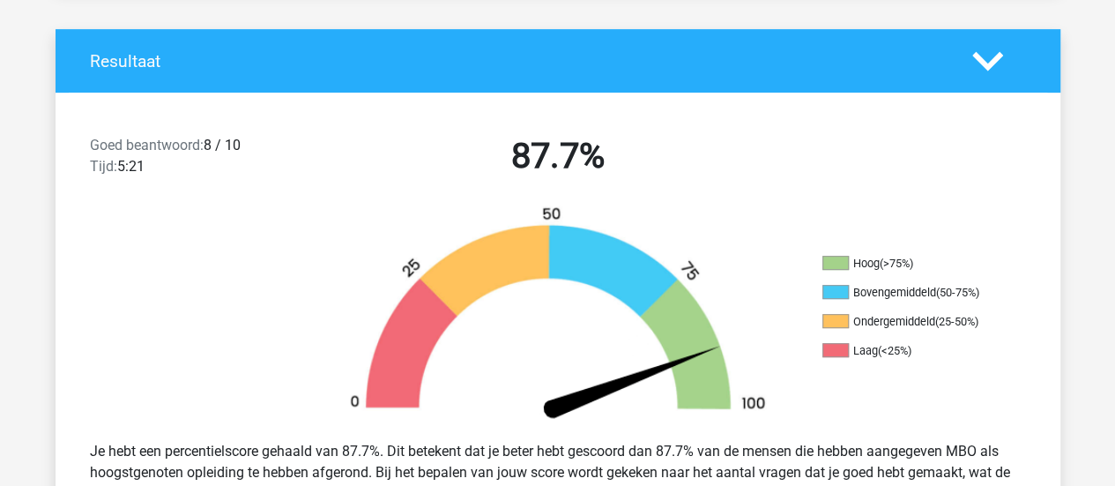
scroll to position [354, 0]
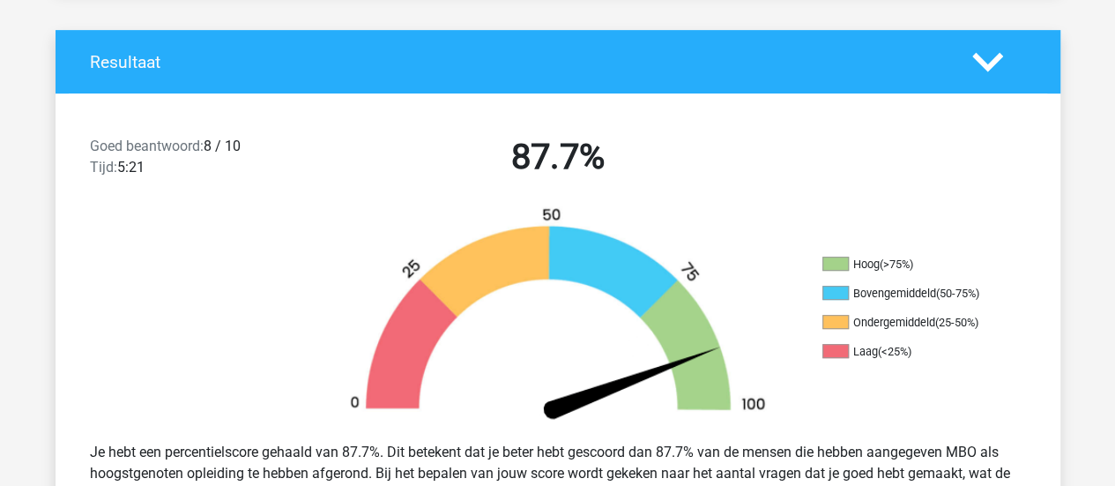
click at [999, 63] on icon at bounding box center [987, 62] width 31 height 31
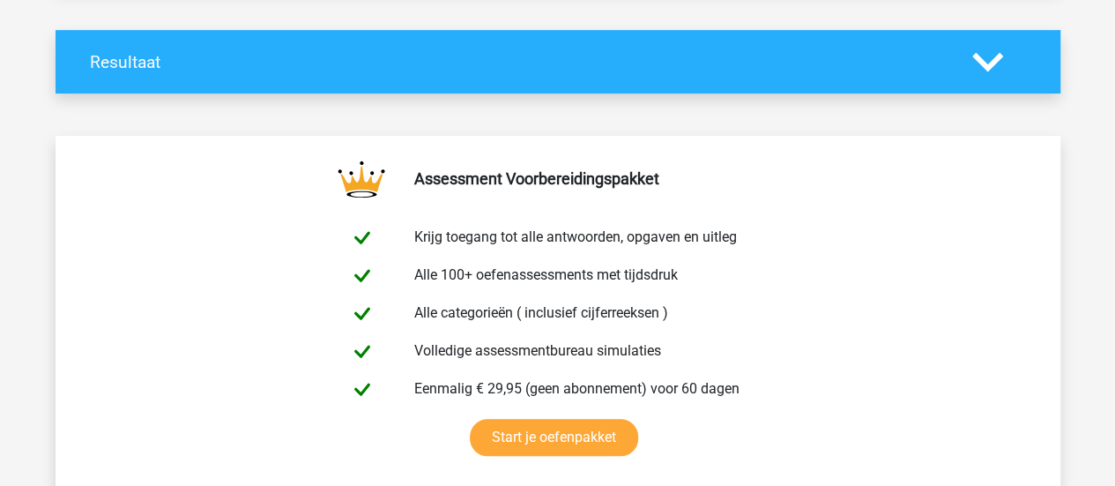
click at [994, 66] on icon at bounding box center [987, 62] width 31 height 31
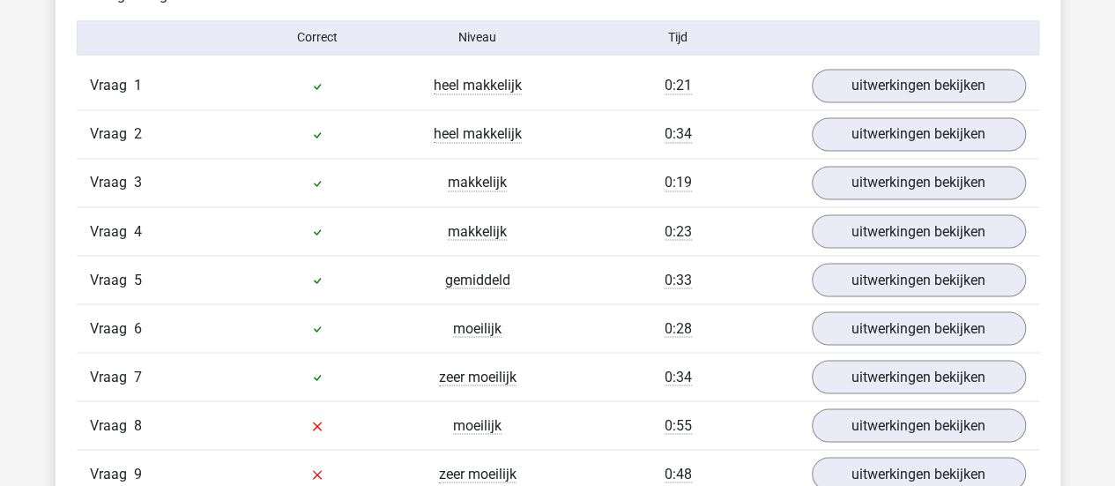
scroll to position [1460, 0]
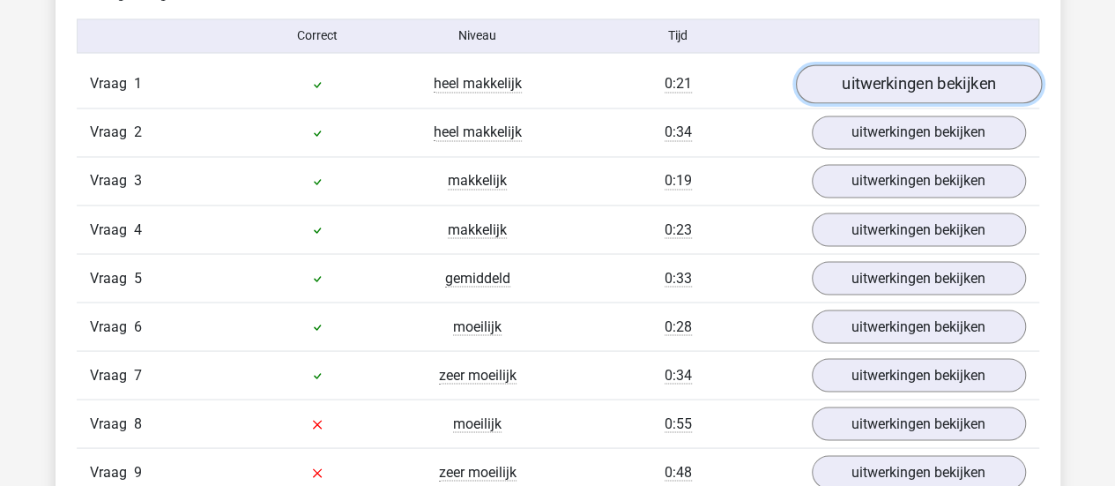
click at [942, 72] on link "uitwerkingen bekijken" at bounding box center [918, 83] width 246 height 39
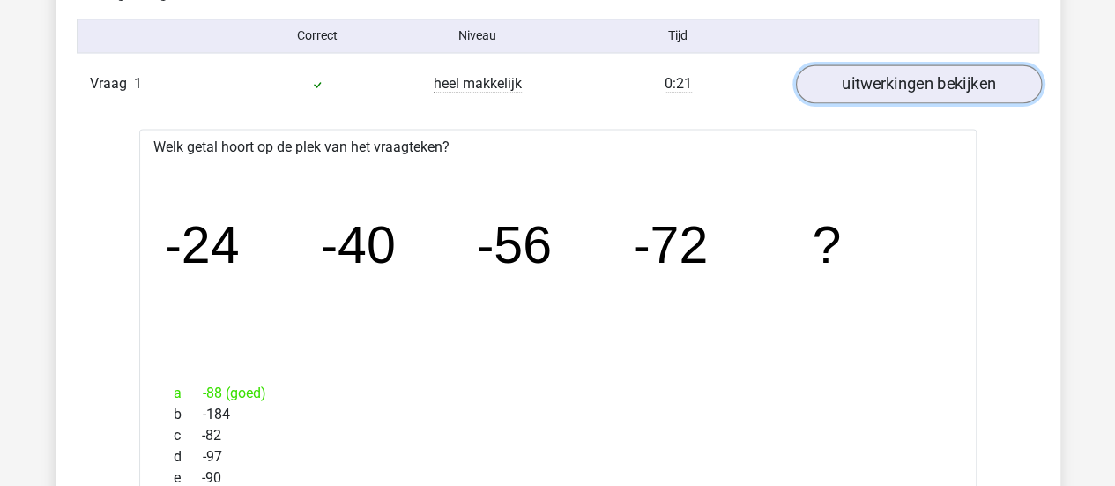
click at [942, 72] on link "uitwerkingen bekijken" at bounding box center [918, 83] width 246 height 39
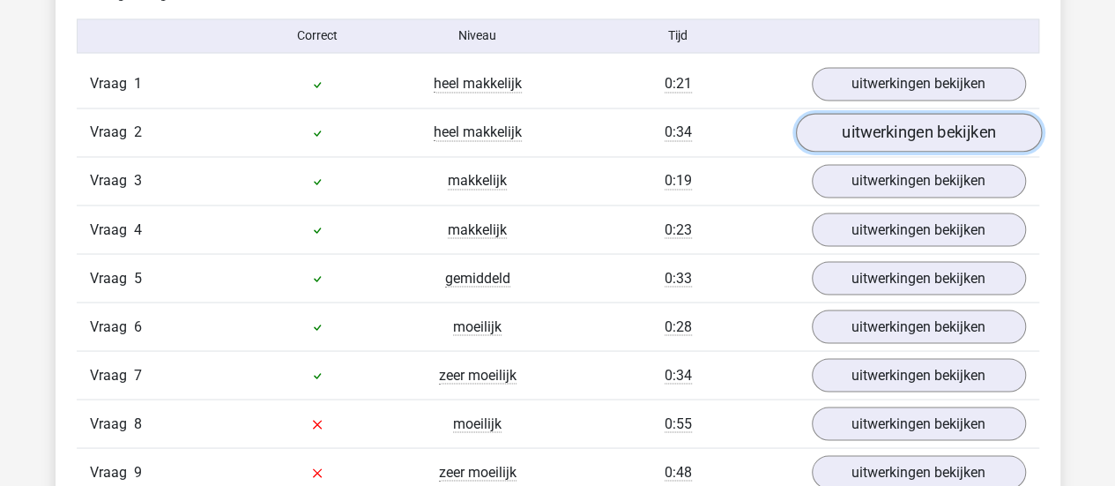
click at [916, 117] on link "uitwerkingen bekijken" at bounding box center [918, 132] width 246 height 39
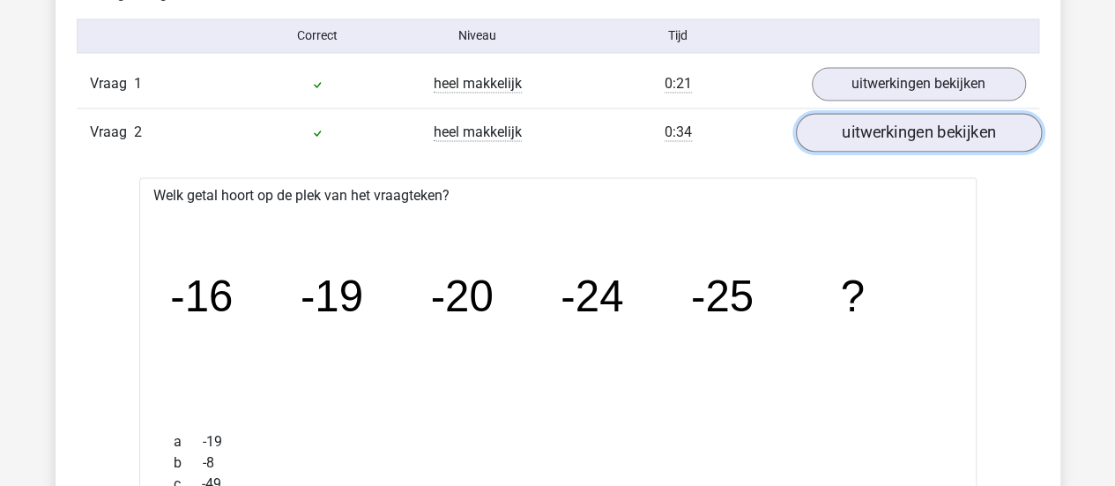
click at [916, 115] on link "uitwerkingen bekijken" at bounding box center [918, 132] width 246 height 39
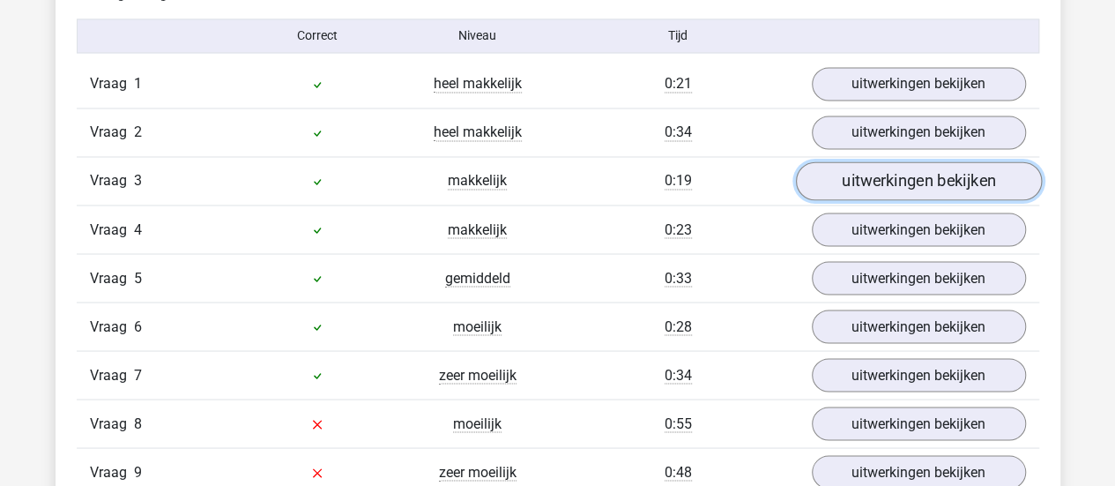
click at [861, 175] on link "uitwerkingen bekijken" at bounding box center [918, 180] width 246 height 39
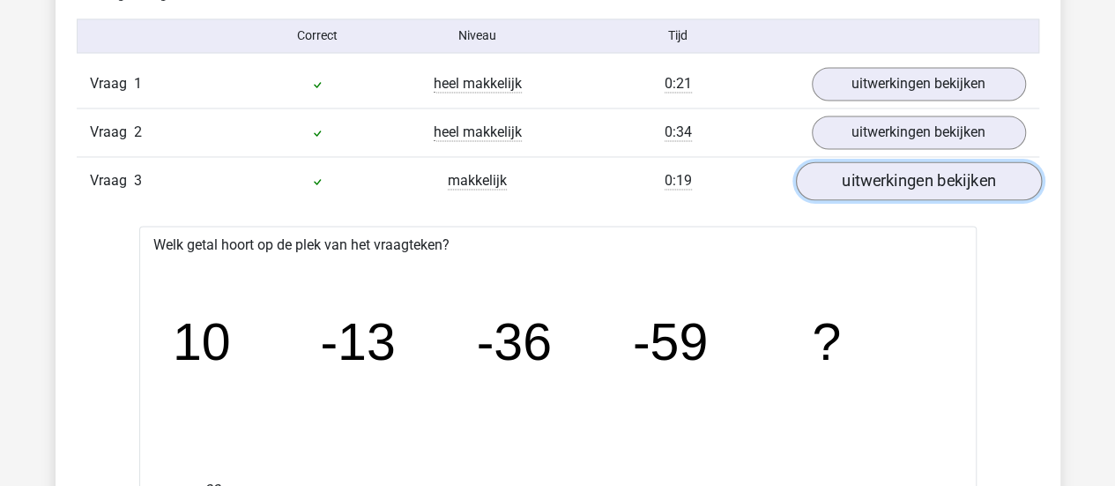
drag, startPoint x: 861, startPoint y: 175, endPoint x: 851, endPoint y: 181, distance: 11.8
click at [851, 181] on link "uitwerkingen bekijken" at bounding box center [918, 180] width 246 height 39
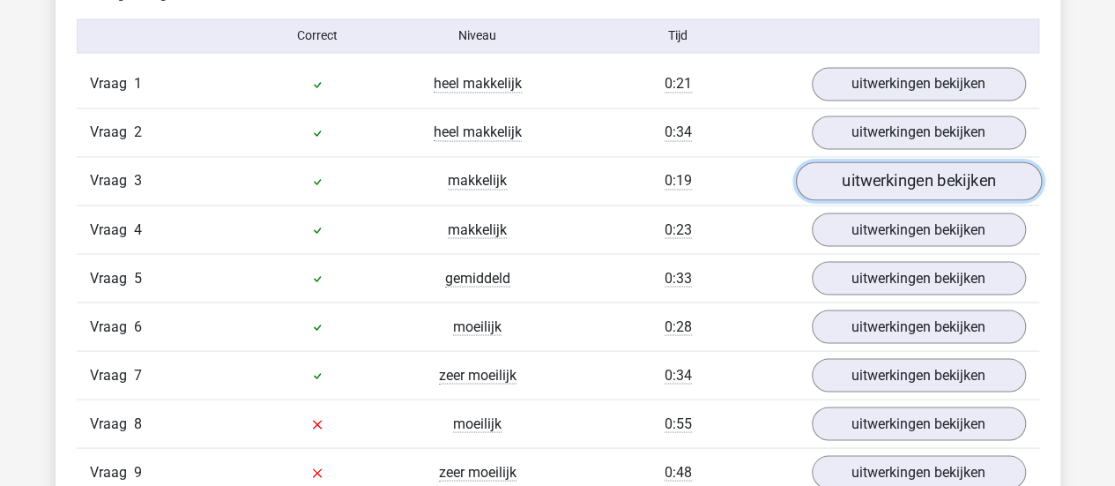
click at [851, 181] on link "uitwerkingen bekijken" at bounding box center [918, 180] width 246 height 39
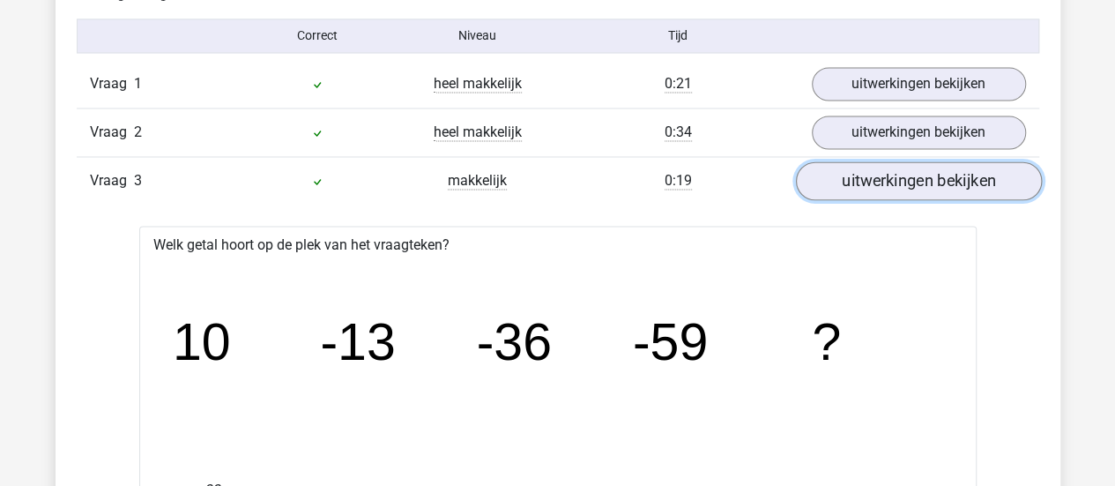
click at [851, 181] on link "uitwerkingen bekijken" at bounding box center [918, 180] width 246 height 39
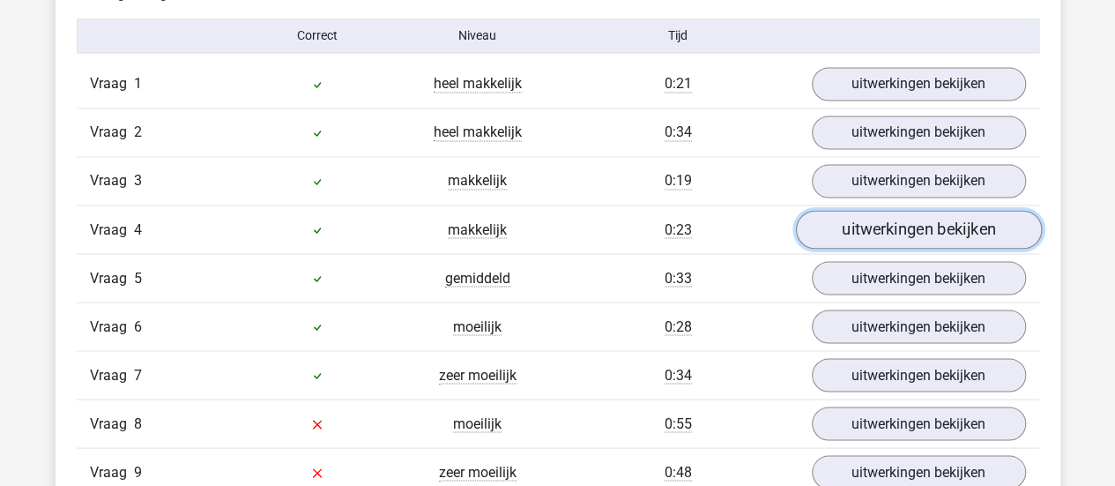
click at [867, 227] on link "uitwerkingen bekijken" at bounding box center [918, 229] width 246 height 39
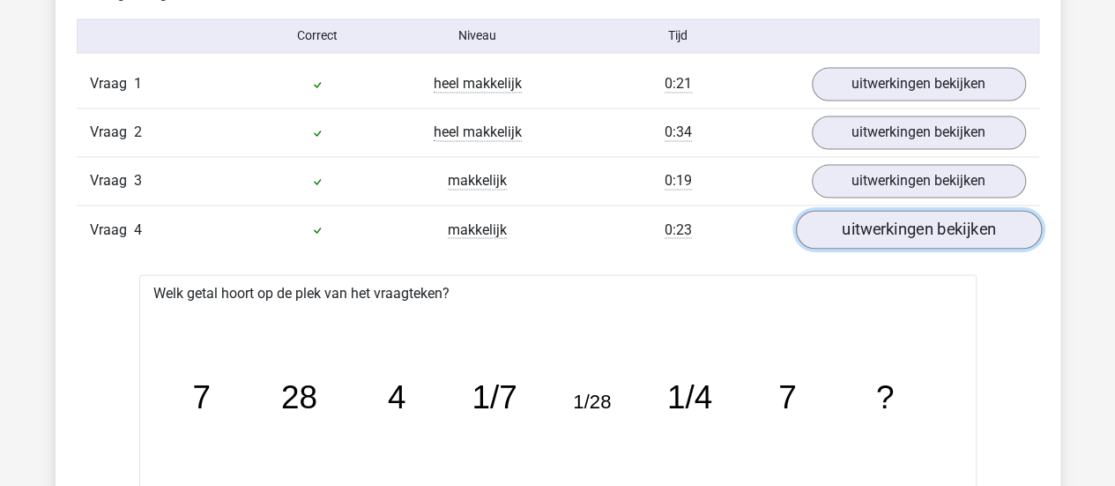
click at [867, 227] on link "uitwerkingen bekijken" at bounding box center [918, 229] width 246 height 39
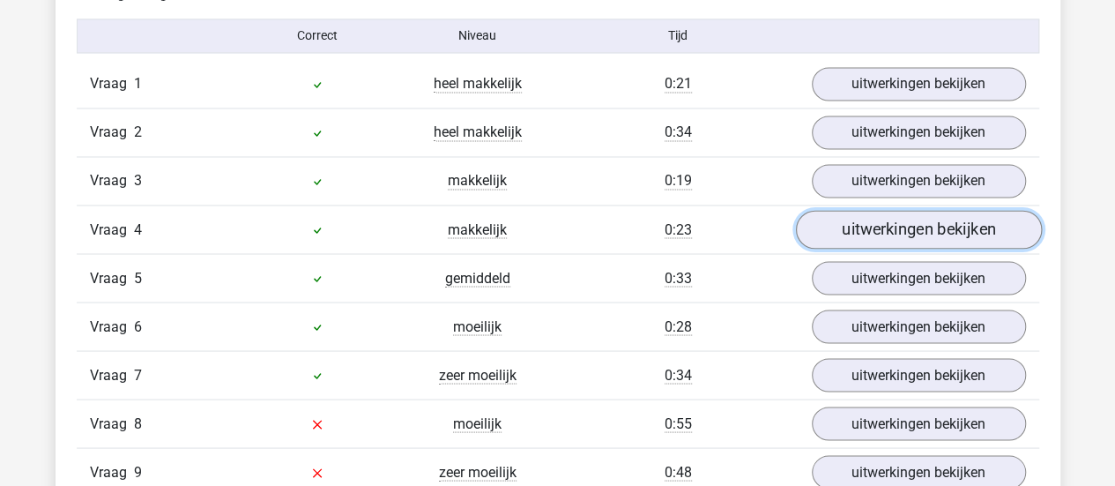
click at [867, 227] on link "uitwerkingen bekijken" at bounding box center [918, 229] width 246 height 39
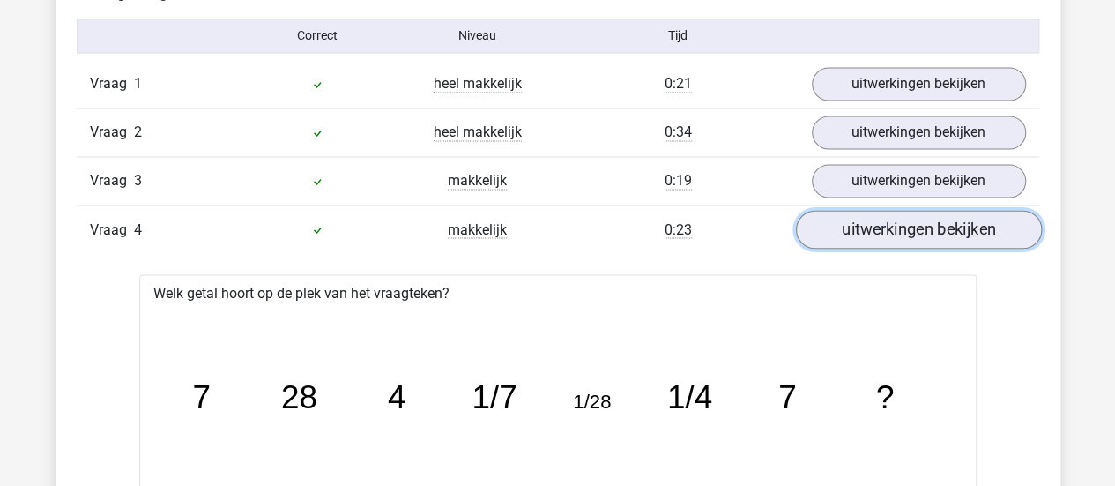
click at [867, 227] on link "uitwerkingen bekijken" at bounding box center [918, 229] width 246 height 39
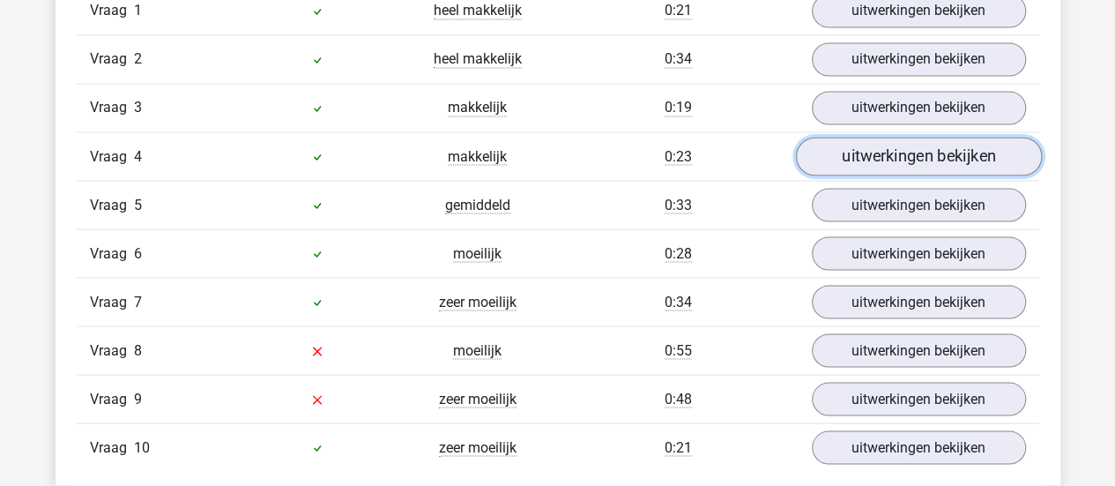
scroll to position [1562, 0]
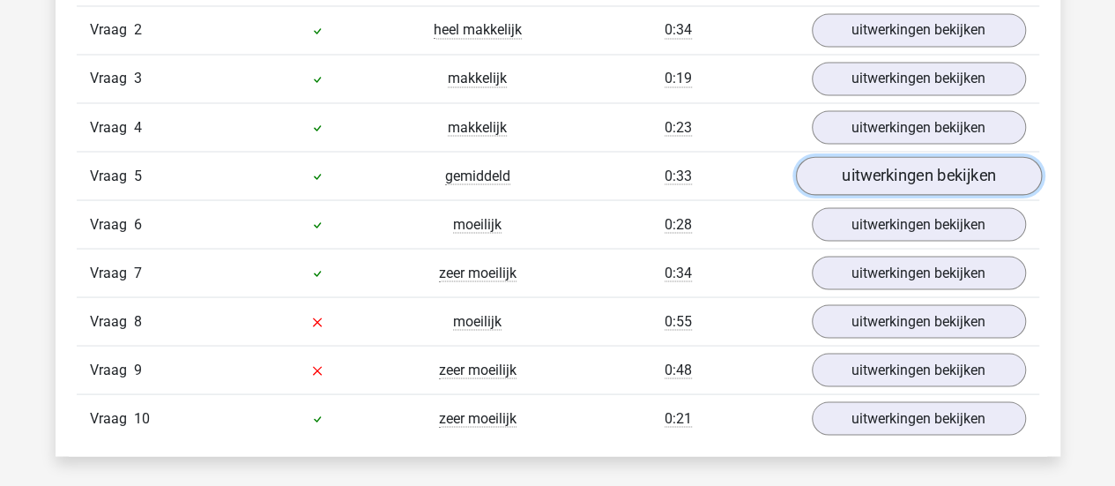
click at [900, 172] on link "uitwerkingen bekijken" at bounding box center [918, 175] width 246 height 39
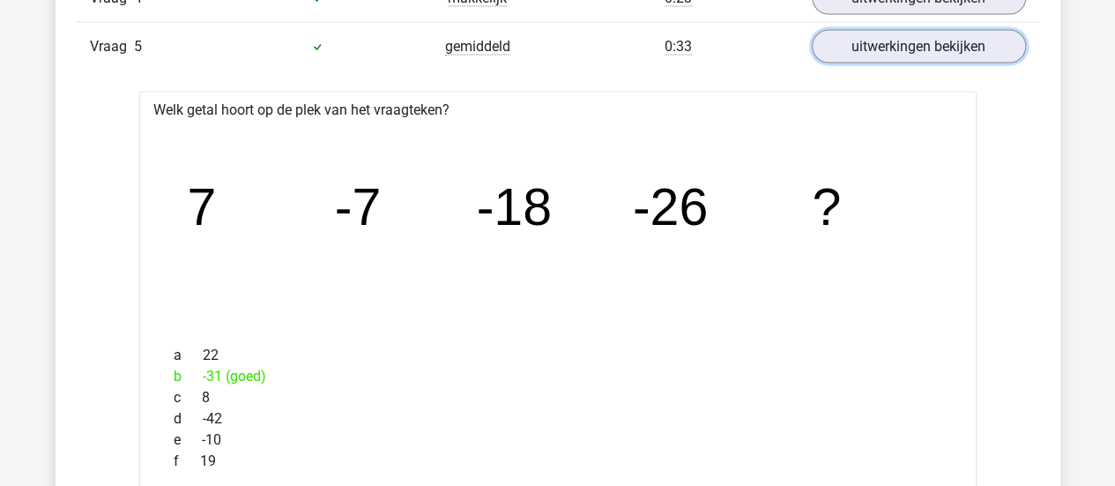
scroll to position [1690, 0]
click at [925, 53] on link "uitwerkingen bekijken" at bounding box center [918, 47] width 246 height 39
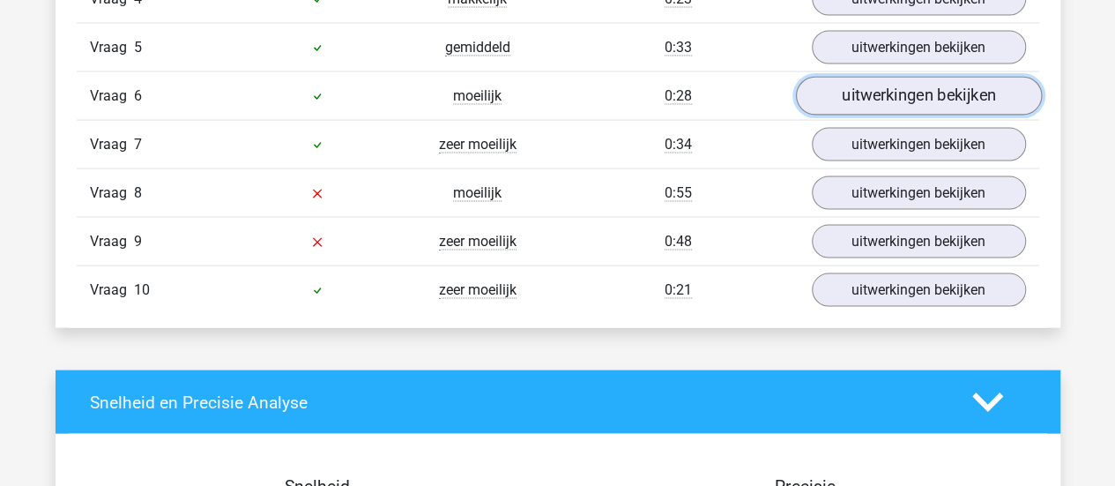
click at [910, 96] on link "uitwerkingen bekijken" at bounding box center [918, 96] width 246 height 39
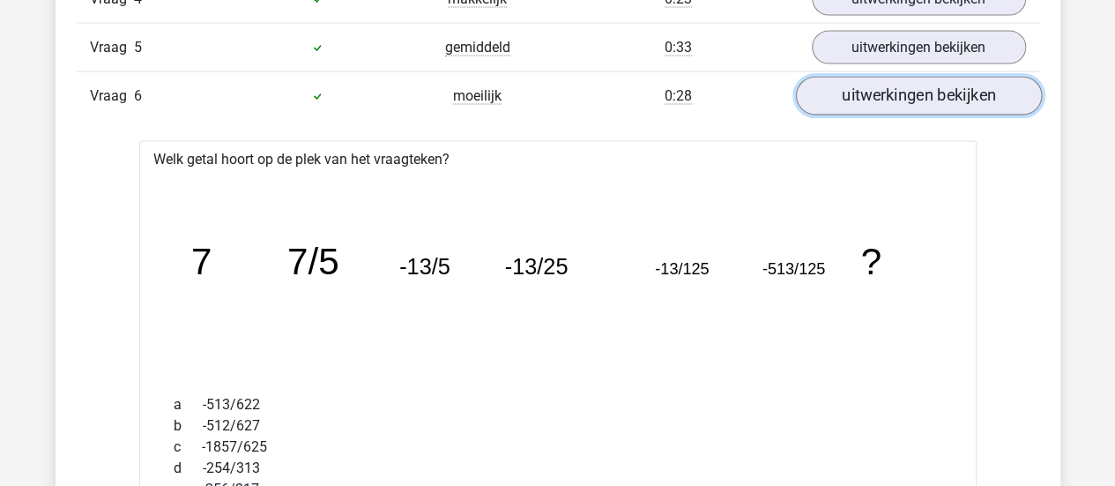
click at [910, 96] on link "uitwerkingen bekijken" at bounding box center [918, 96] width 246 height 39
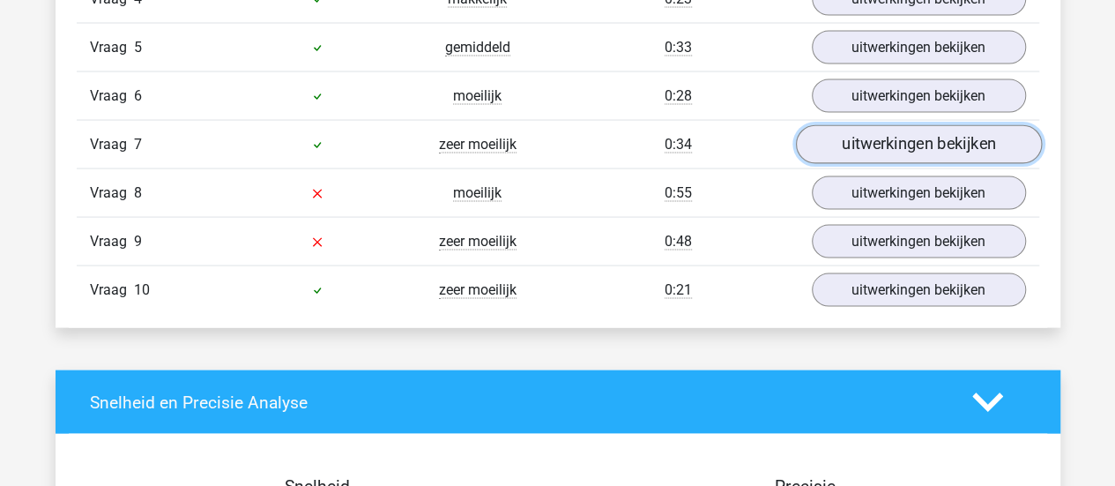
click at [906, 143] on link "uitwerkingen bekijken" at bounding box center [918, 144] width 246 height 39
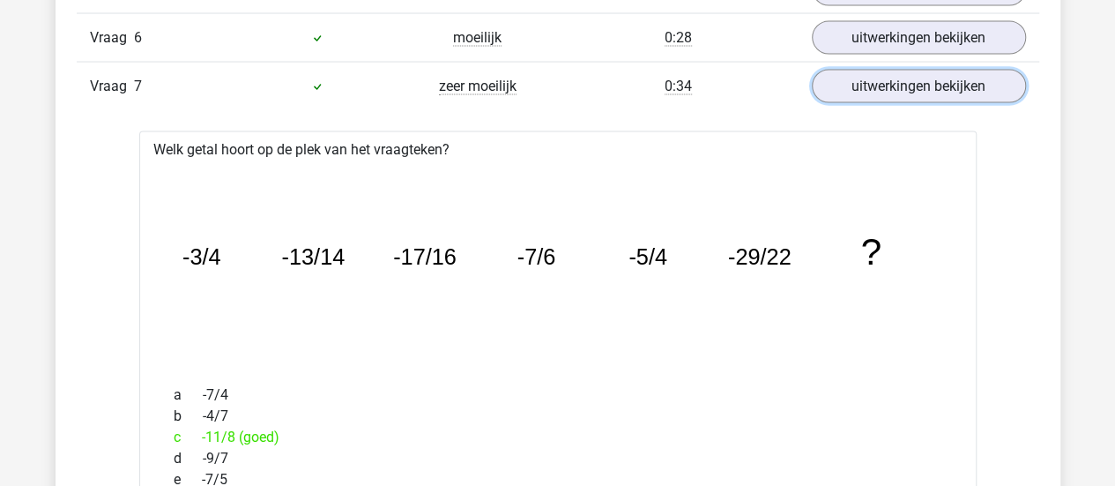
scroll to position [1749, 0]
click at [901, 84] on link "uitwerkingen bekijken" at bounding box center [918, 85] width 246 height 39
